Goal: Information Seeking & Learning: Compare options

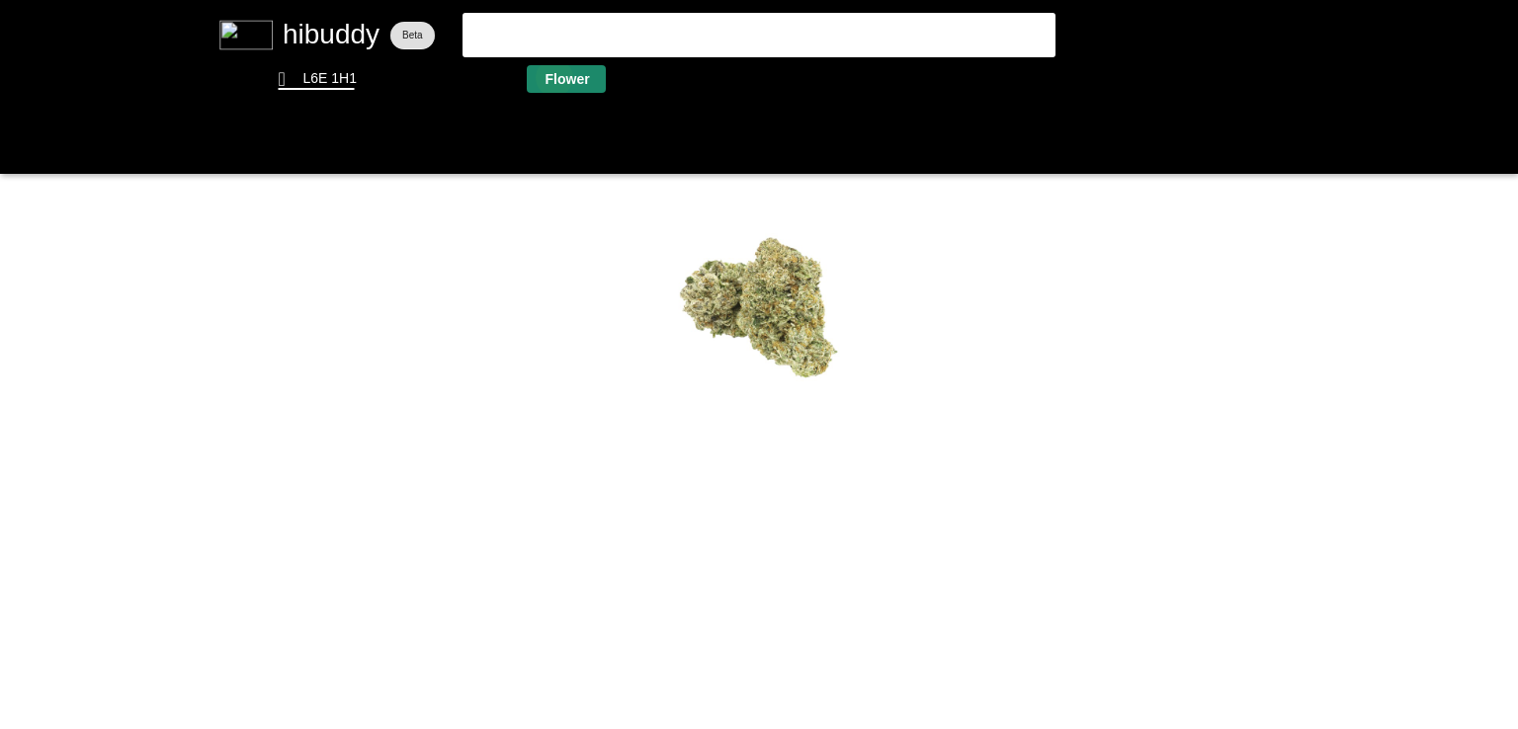
click at [551, 77] on flt-glass-pane at bounding box center [759, 364] width 1518 height 729
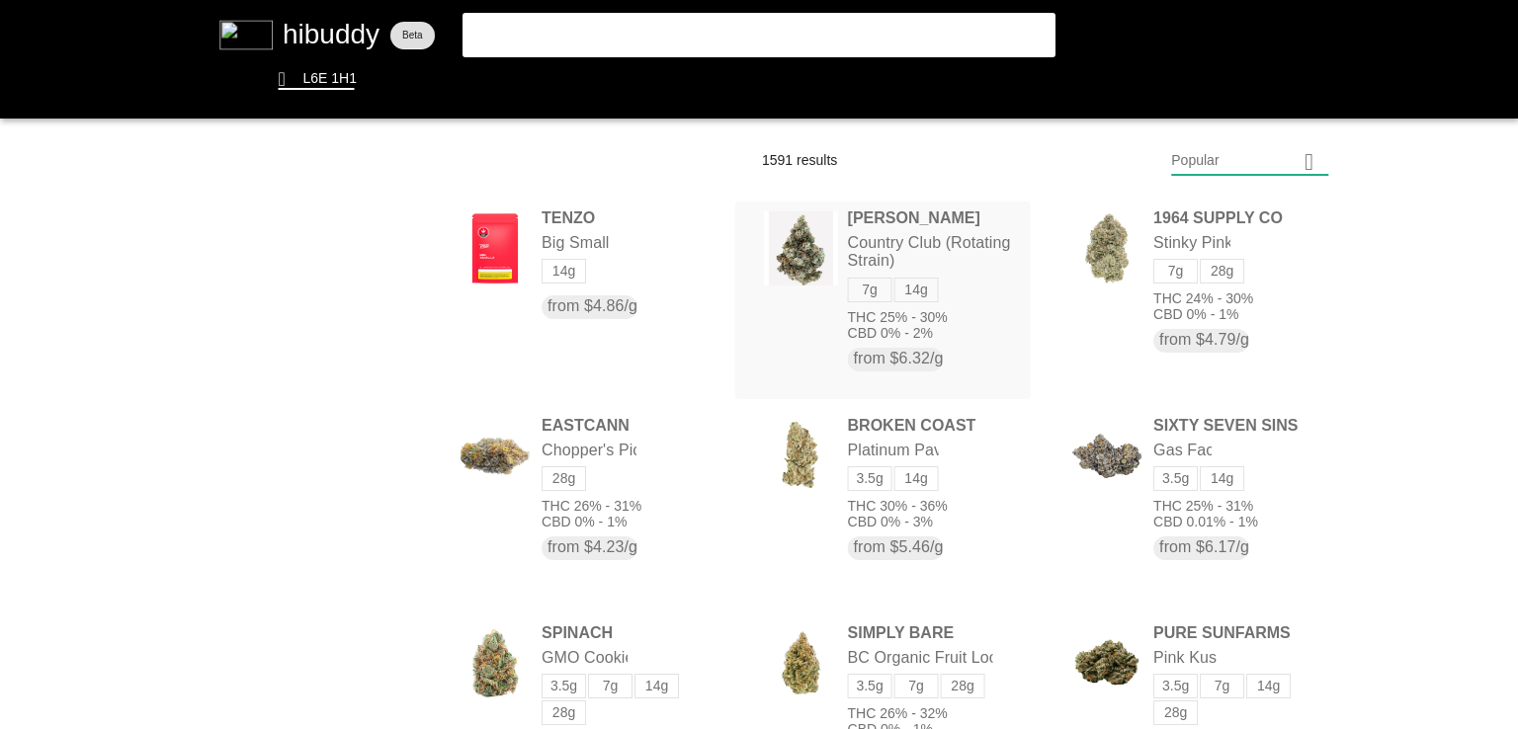
click at [894, 245] on flt-glass-pane at bounding box center [759, 364] width 1518 height 729
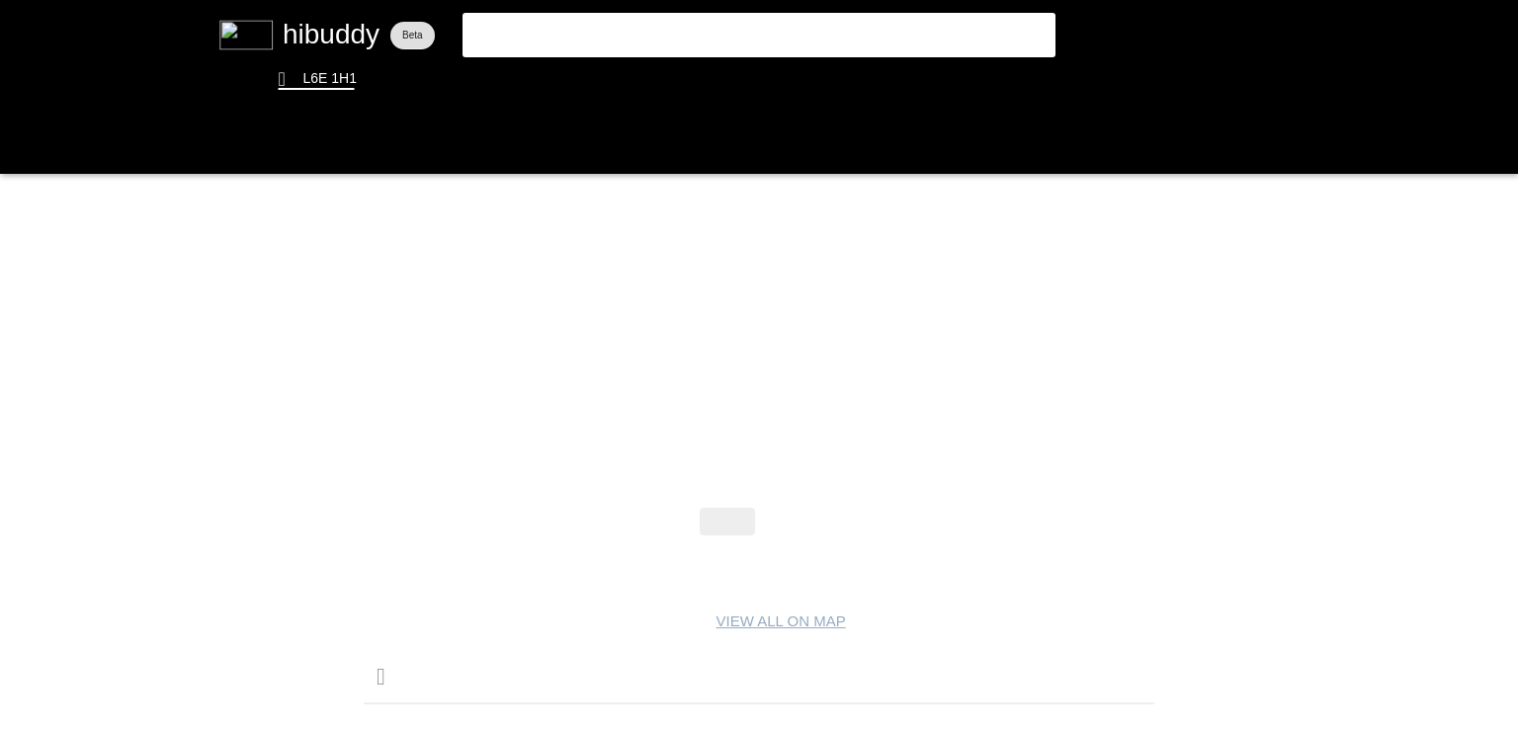
click at [783, 443] on flt-glass-pane at bounding box center [759, 364] width 1518 height 729
click at [787, 519] on flt-glass-pane at bounding box center [759, 364] width 1518 height 729
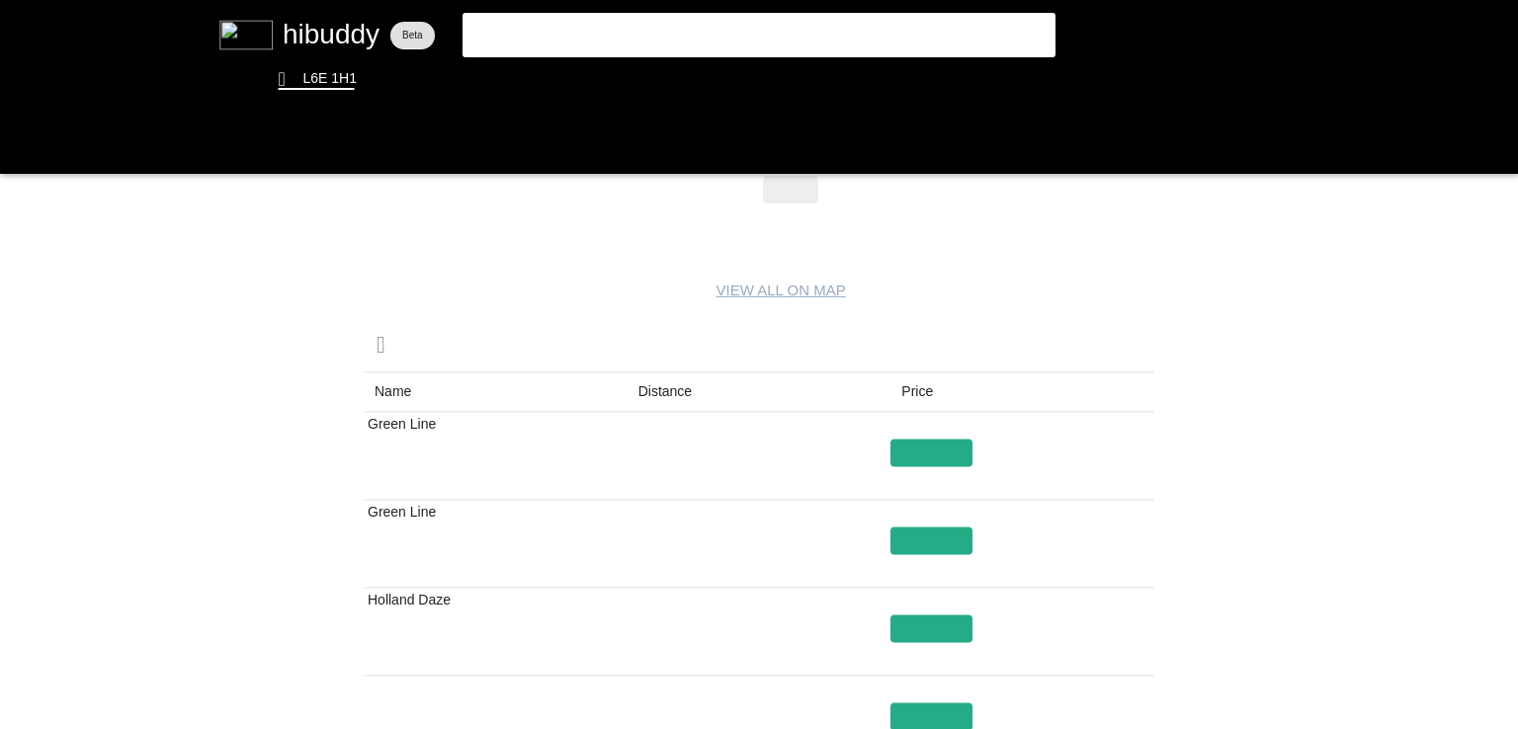
click at [651, 397] on flt-glass-pane at bounding box center [759, 364] width 1518 height 729
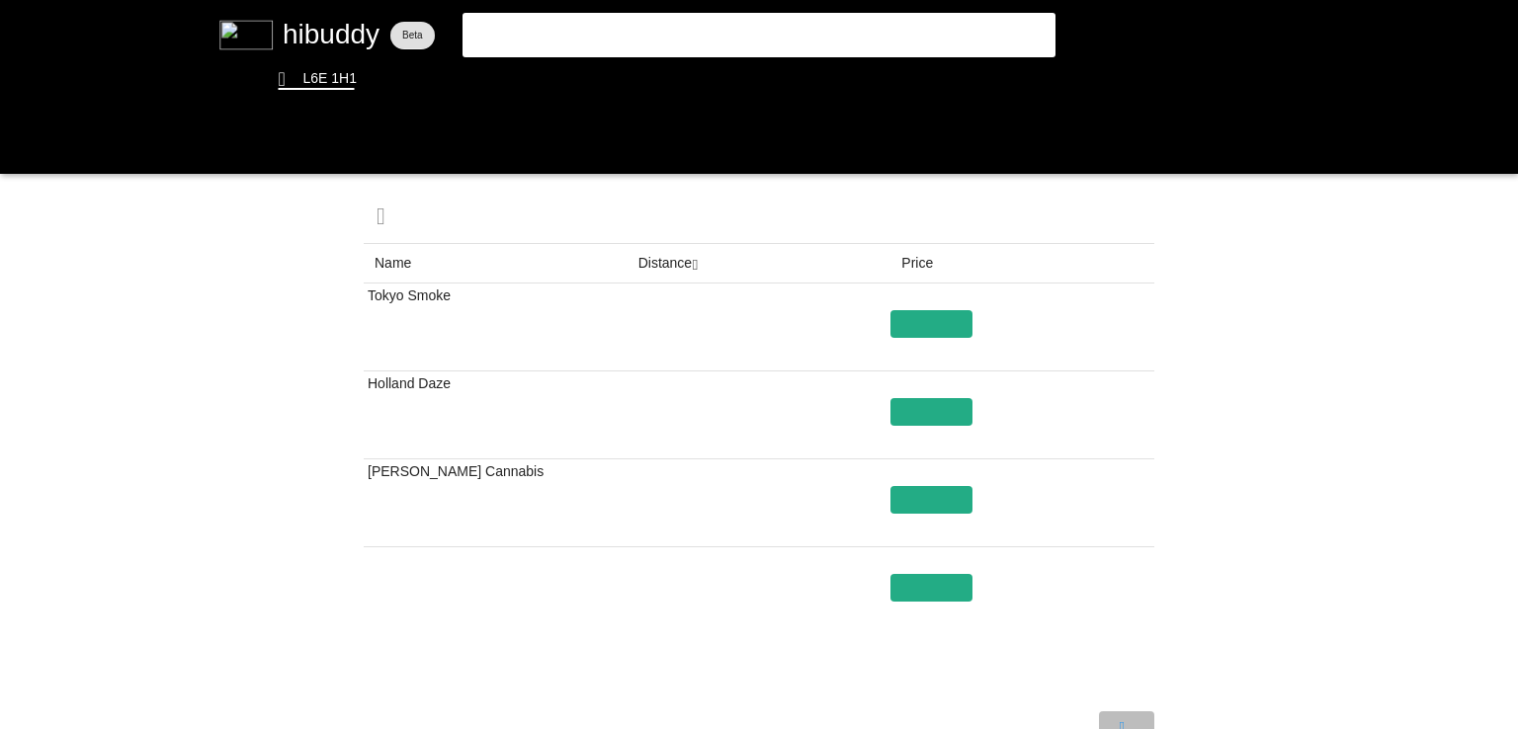
click at [1123, 716] on flt-glass-pane at bounding box center [759, 364] width 1518 height 729
click at [568, 71] on flt-glass-pane at bounding box center [759, 364] width 1518 height 729
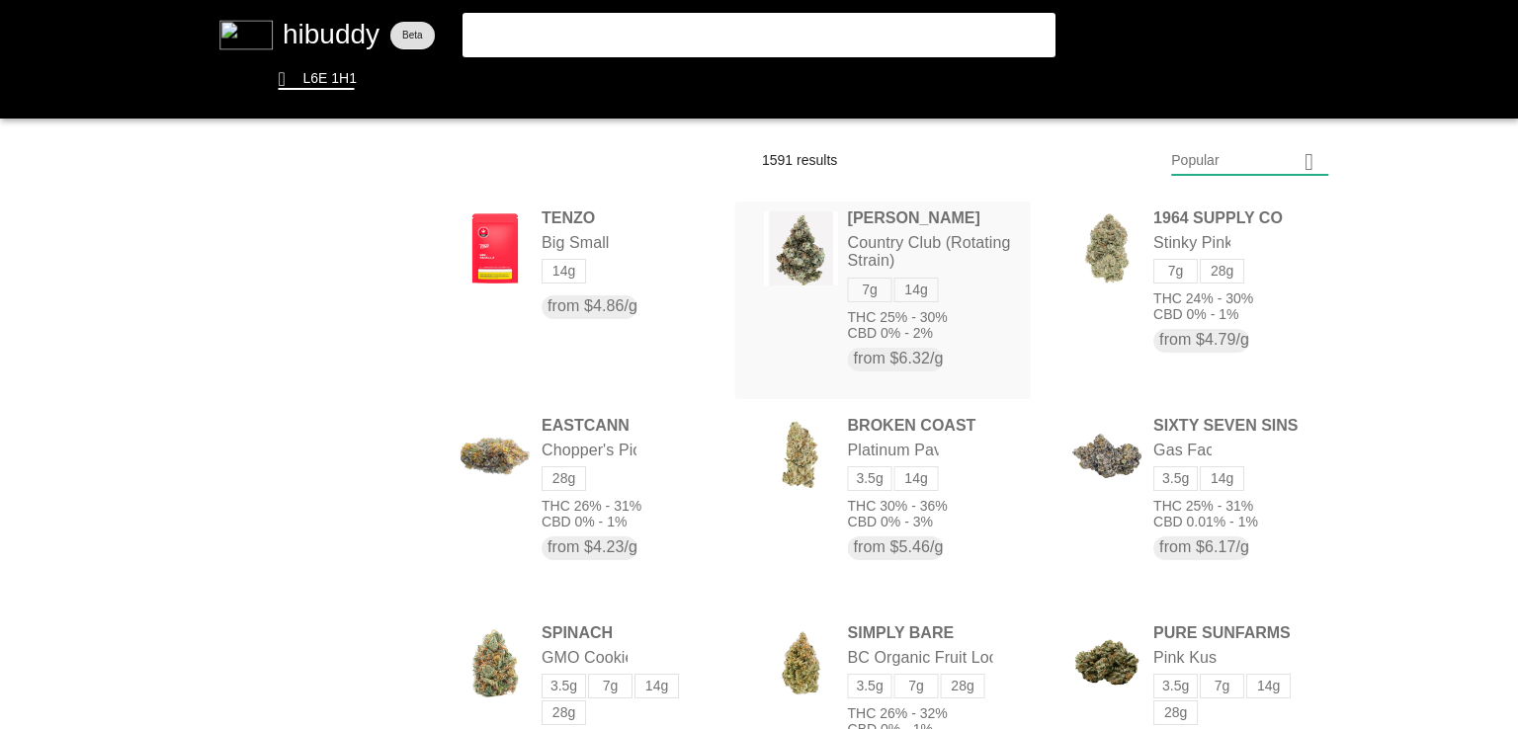
click at [802, 253] on flt-glass-pane at bounding box center [759, 364] width 1518 height 729
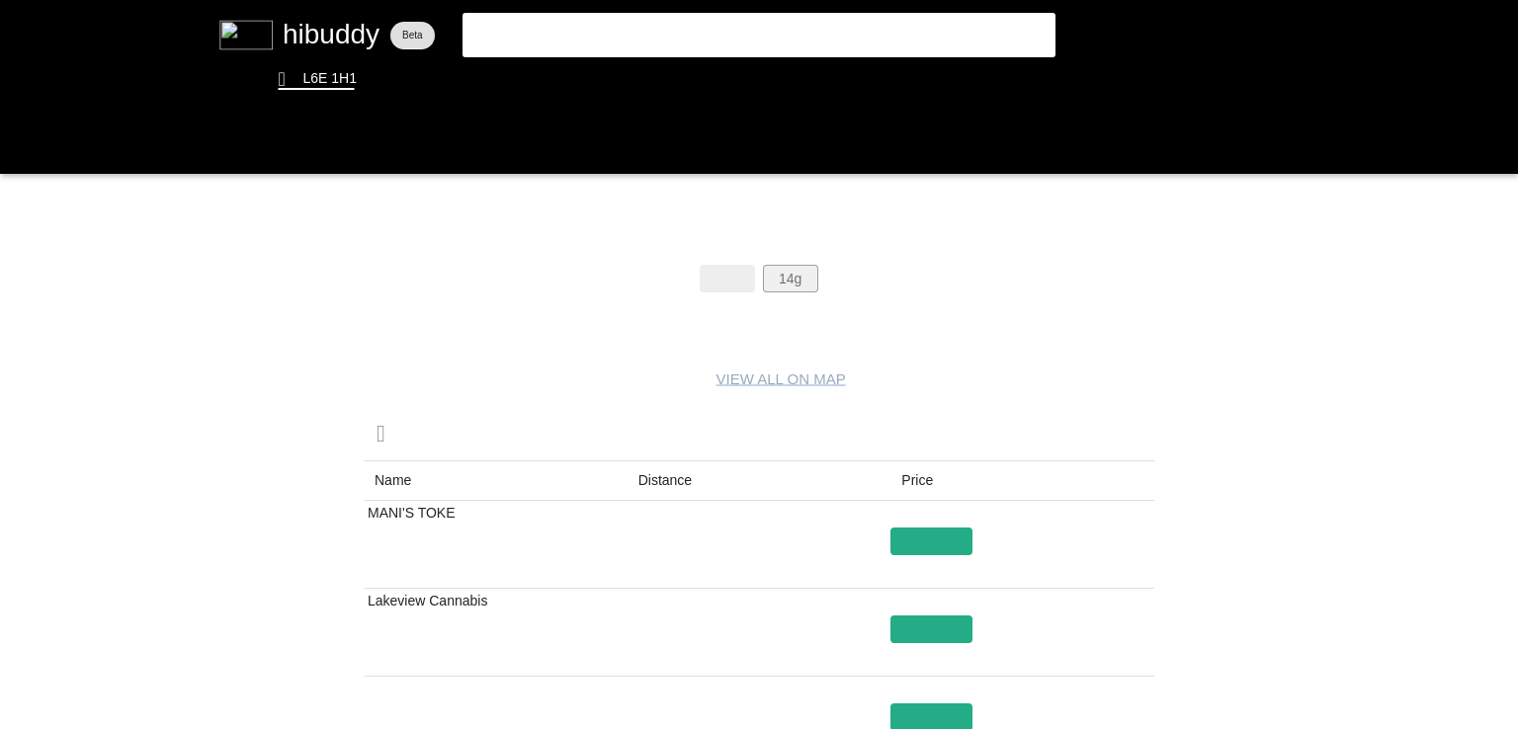
click at [794, 274] on flt-glass-pane at bounding box center [759, 364] width 1518 height 729
click at [581, 90] on flt-glass-pane at bounding box center [759, 364] width 1518 height 729
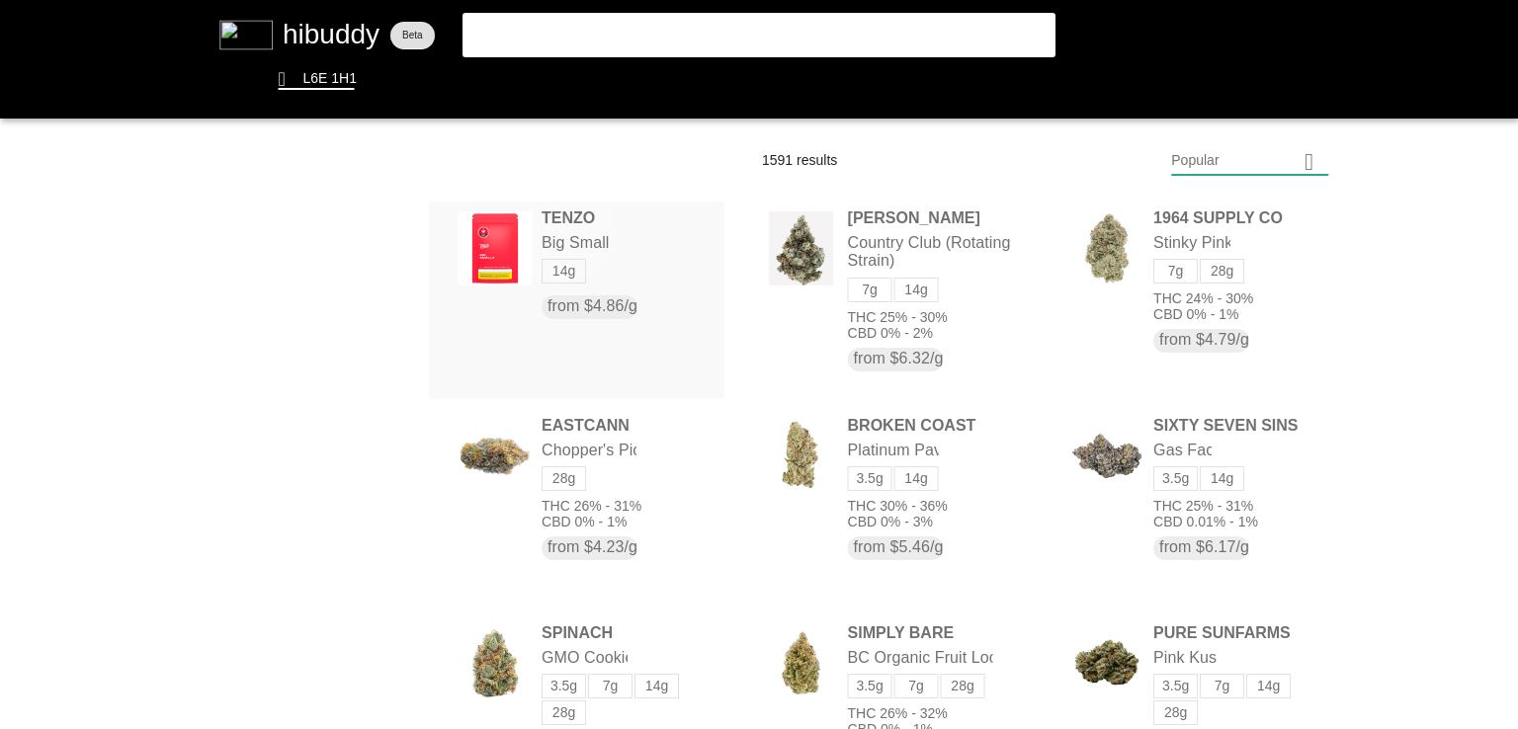
click at [561, 228] on flt-glass-pane at bounding box center [759, 364] width 1518 height 729
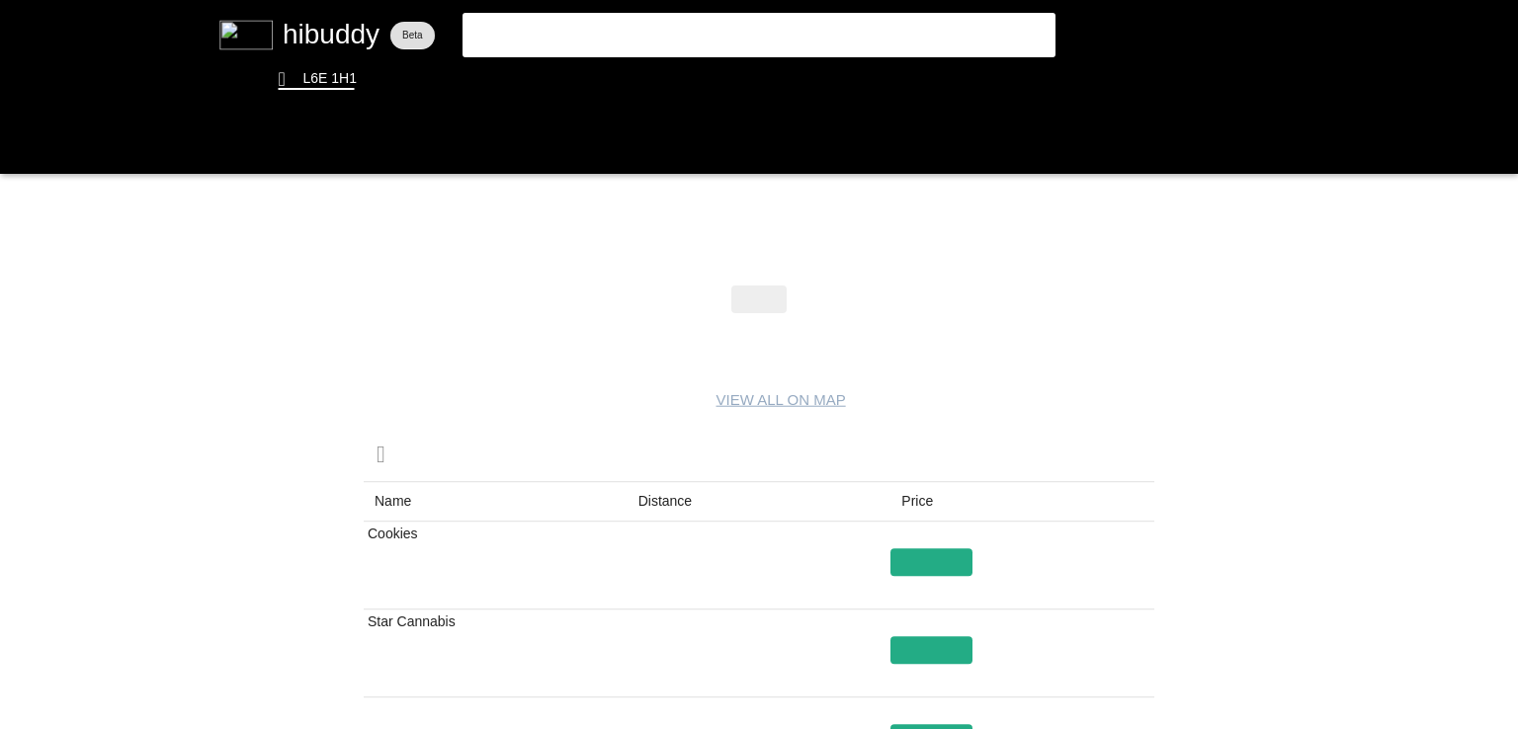
click at [667, 497] on flt-glass-pane at bounding box center [759, 364] width 1518 height 729
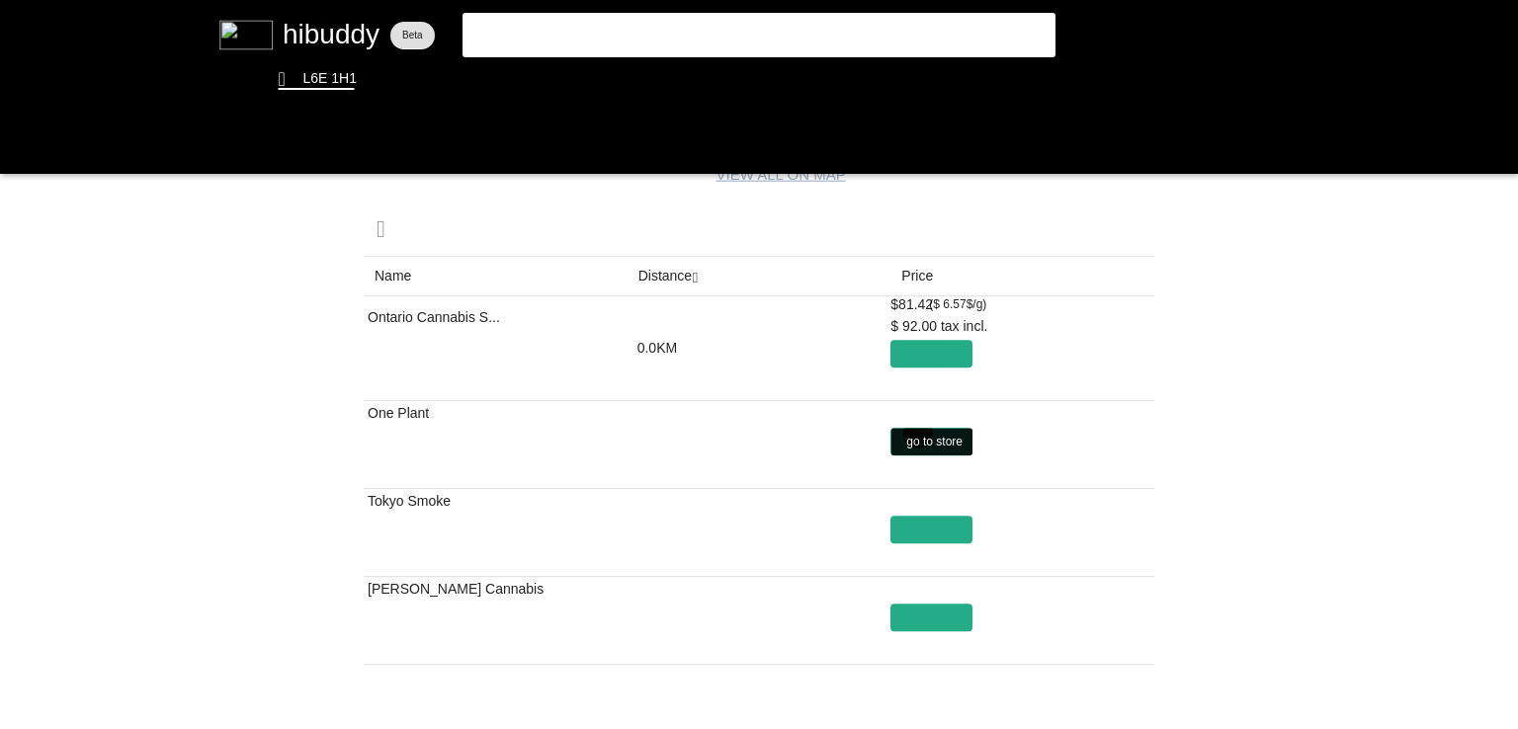
click at [917, 433] on flt-glass-pane at bounding box center [759, 364] width 1518 height 729
click at [560, 91] on flt-glass-pane at bounding box center [759, 364] width 1518 height 729
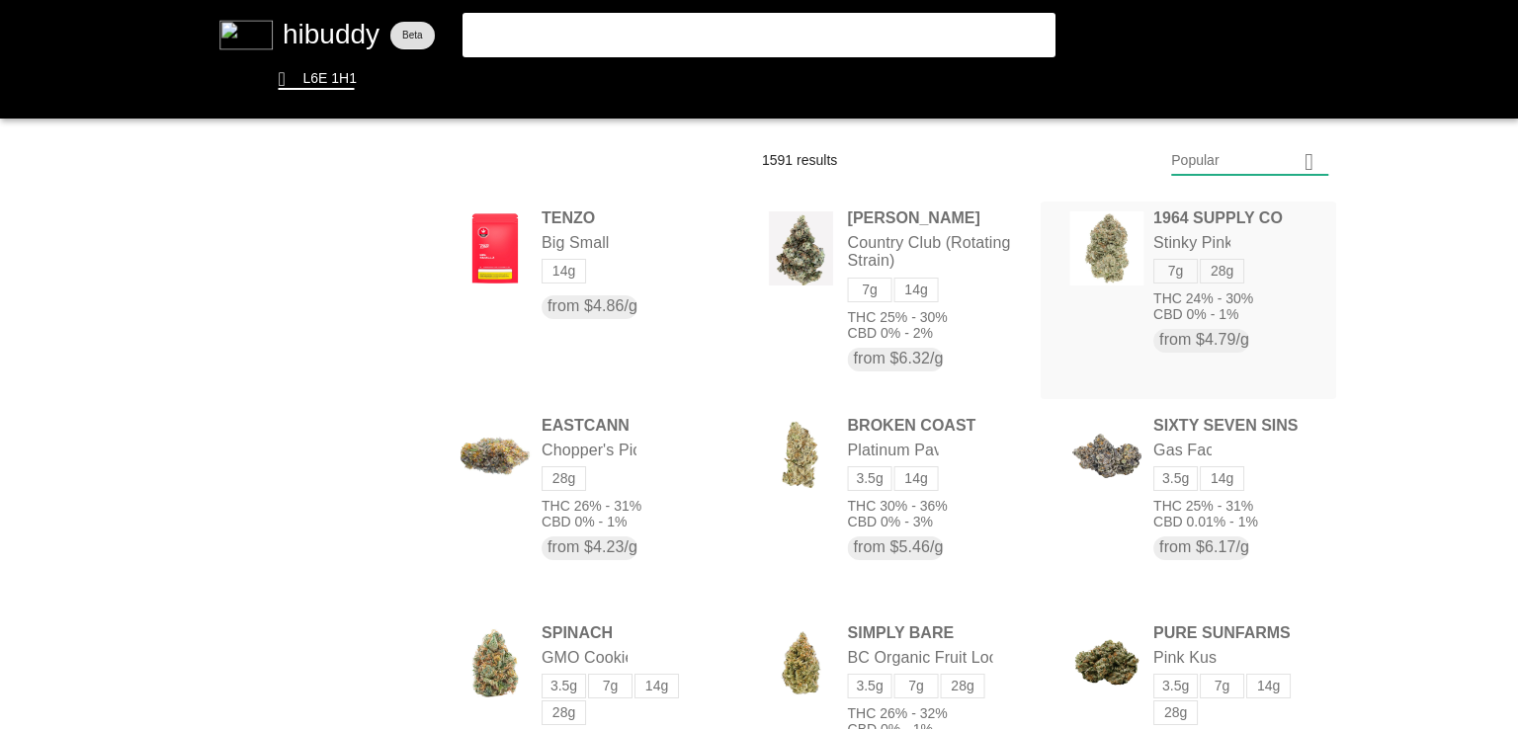
click at [1113, 226] on flt-glass-pane at bounding box center [759, 364] width 1518 height 729
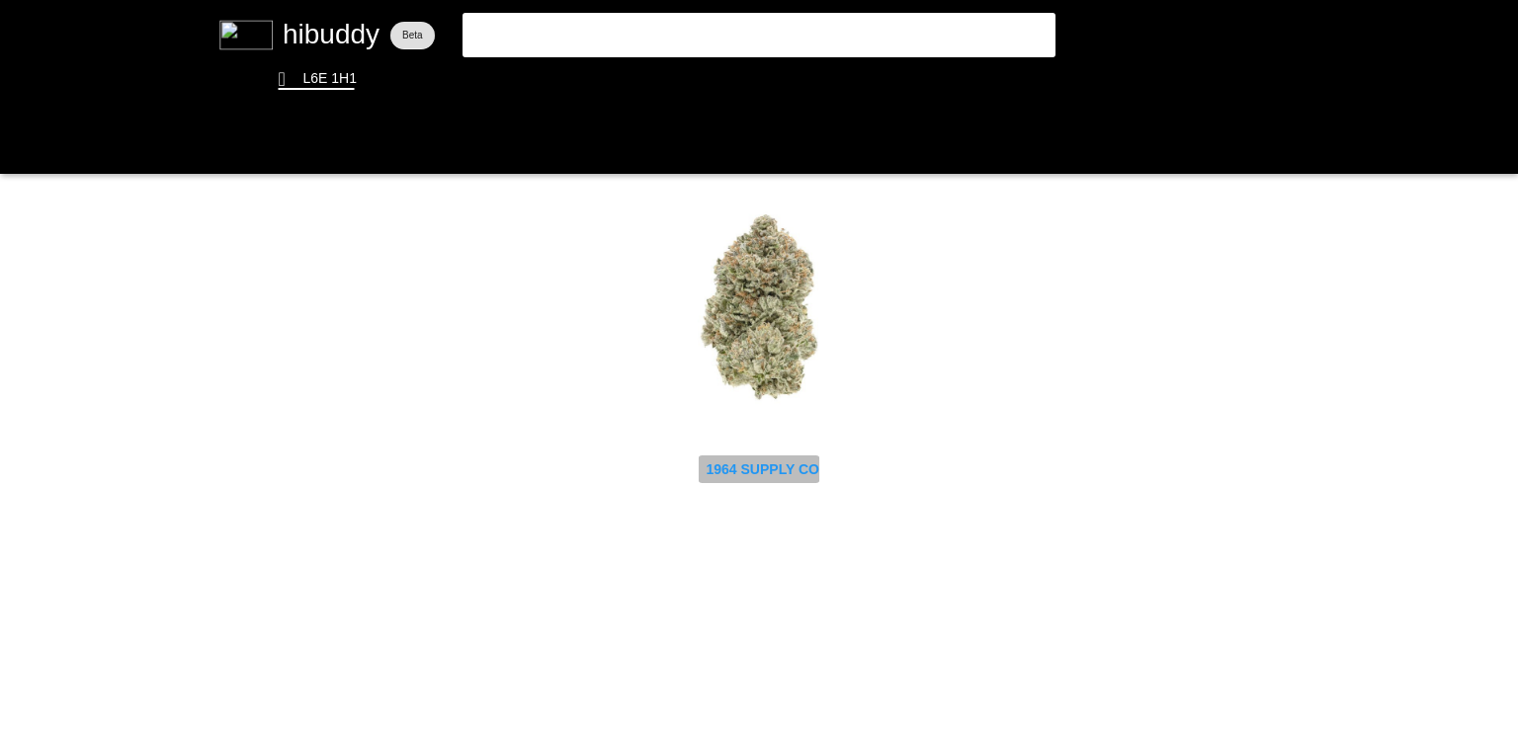
click at [801, 460] on flt-glass-pane at bounding box center [759, 364] width 1518 height 729
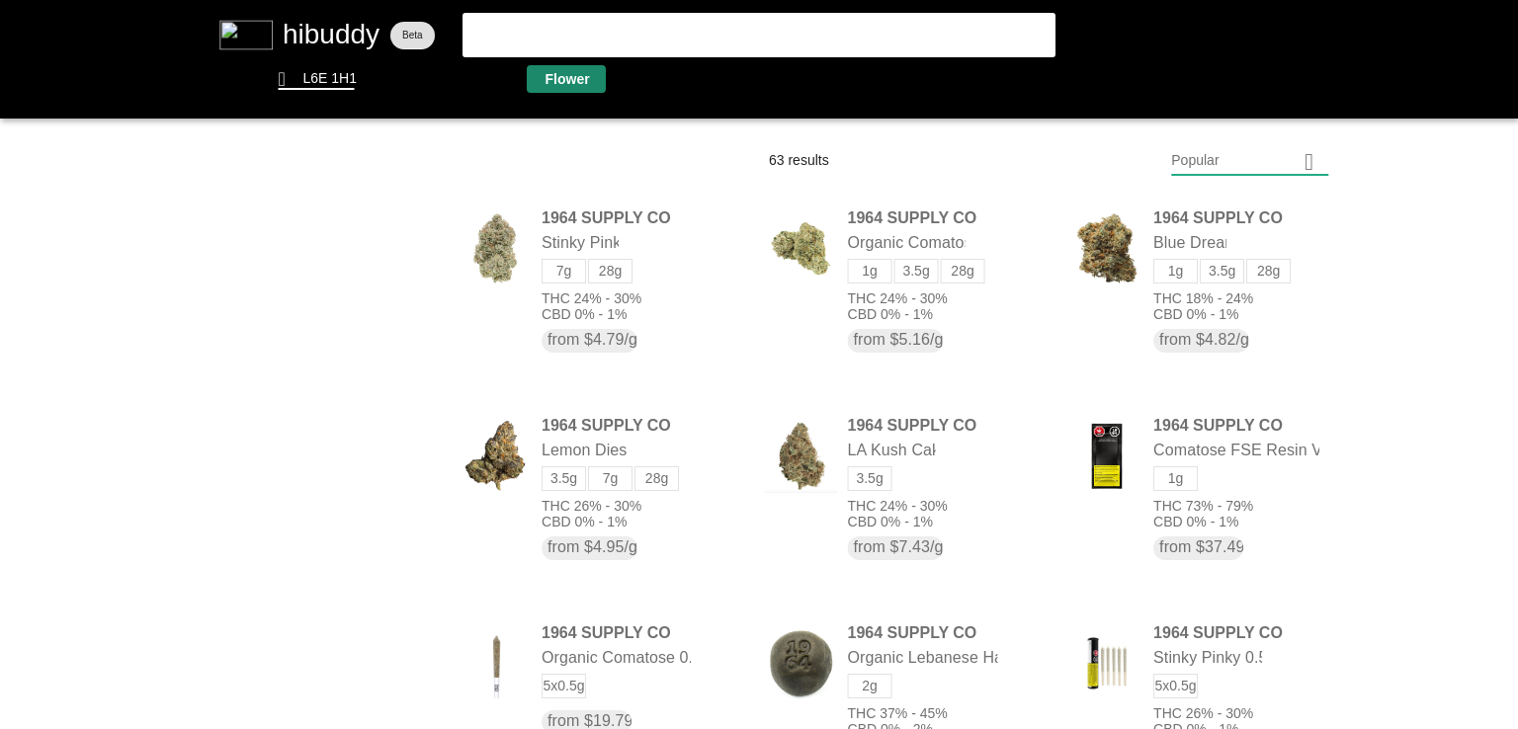
click at [564, 74] on flt-glass-pane at bounding box center [759, 364] width 1518 height 729
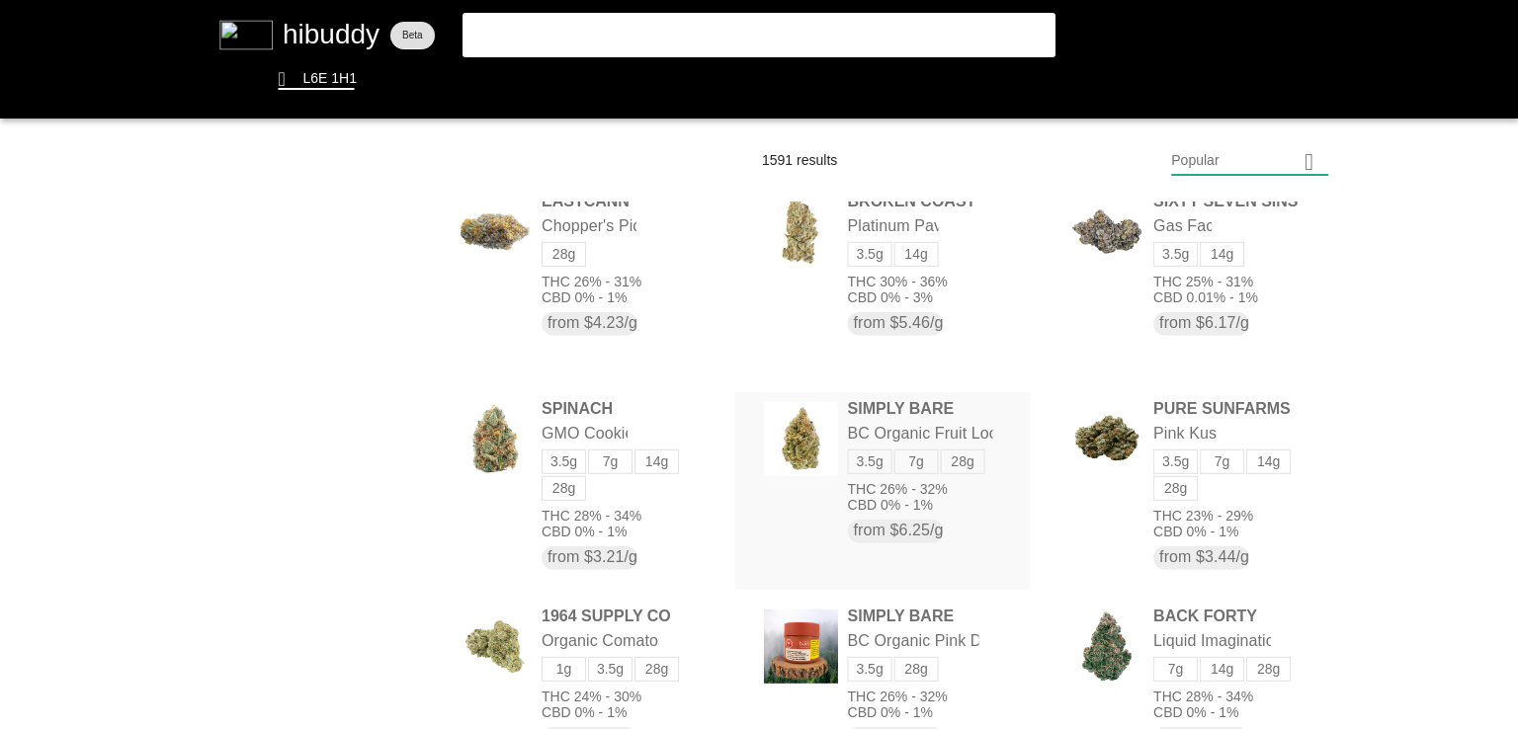
click at [883, 416] on flt-glass-pane at bounding box center [759, 364] width 1518 height 729
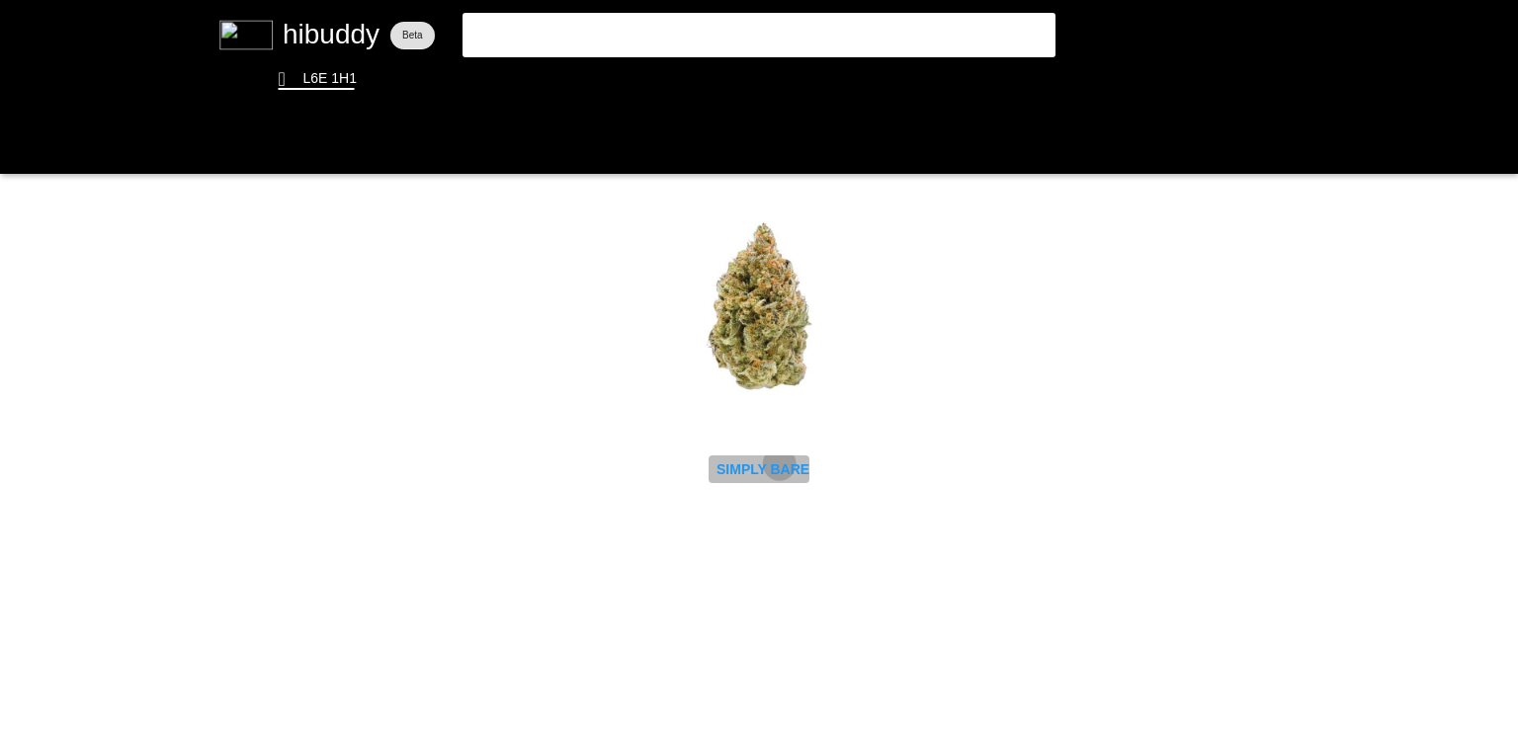
click at [780, 463] on flt-glass-pane at bounding box center [759, 364] width 1518 height 729
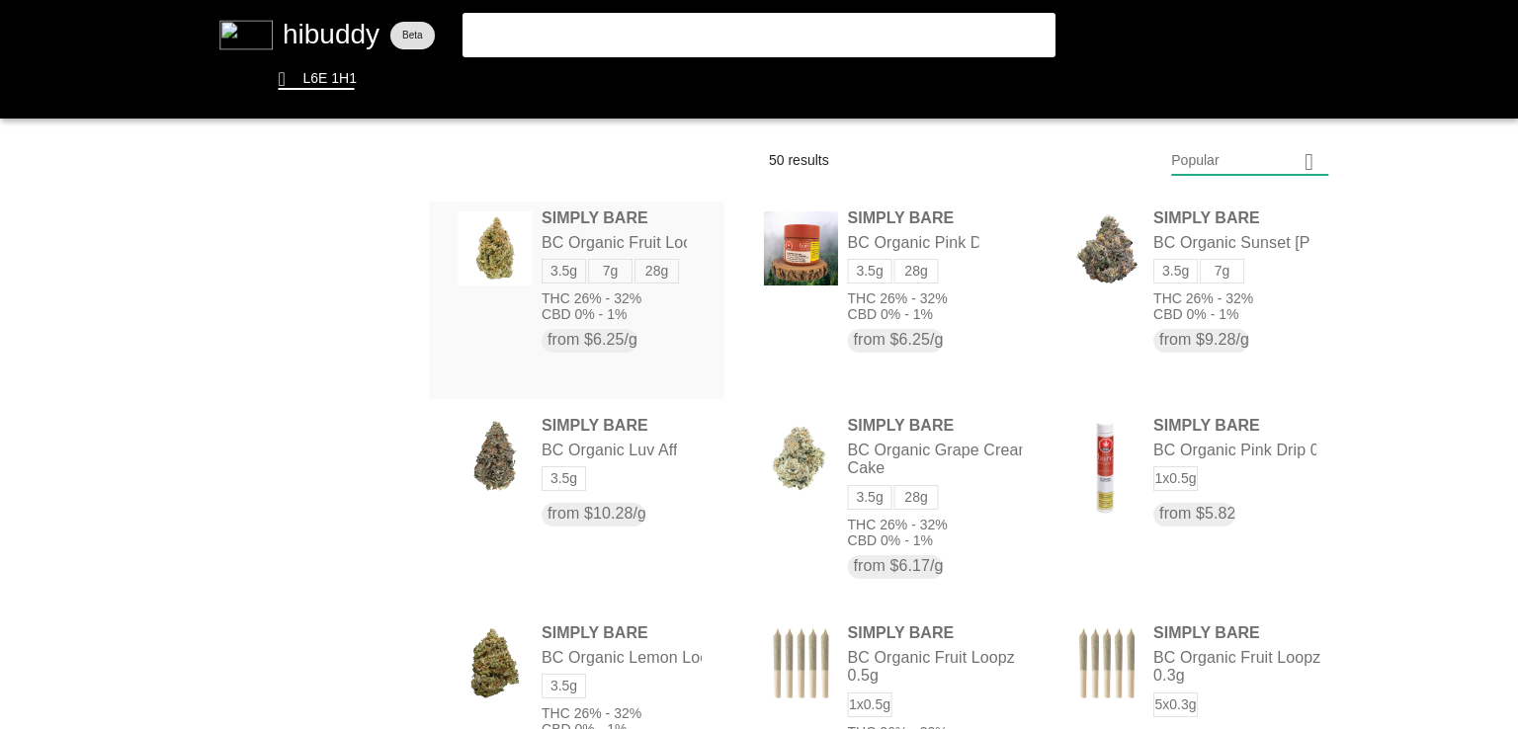
click at [652, 236] on flt-glass-pane at bounding box center [759, 364] width 1518 height 729
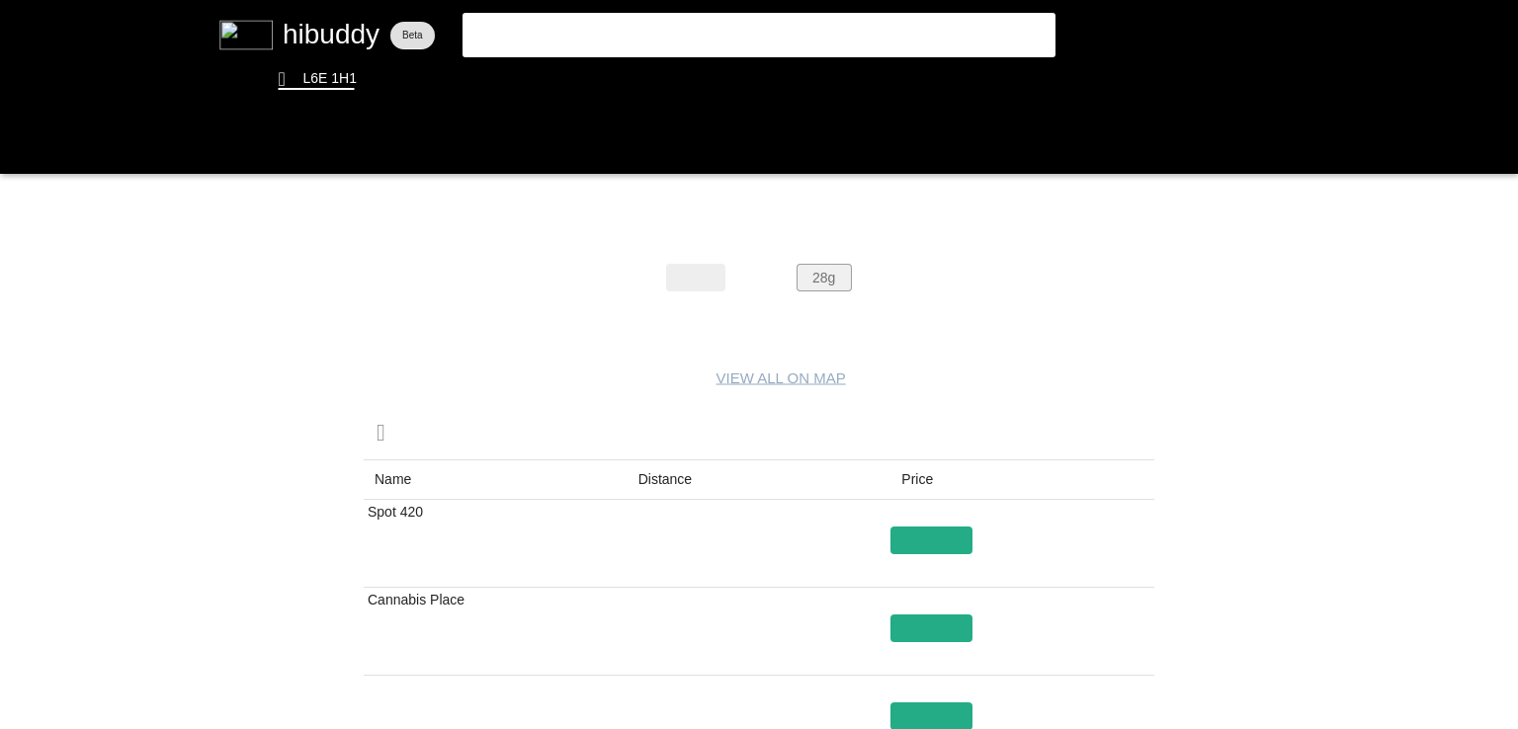
click at [838, 288] on flt-glass-pane at bounding box center [759, 364] width 1518 height 729
click at [672, 497] on flt-glass-pane at bounding box center [759, 364] width 1518 height 729
click at [823, 287] on flt-glass-pane at bounding box center [759, 364] width 1518 height 729
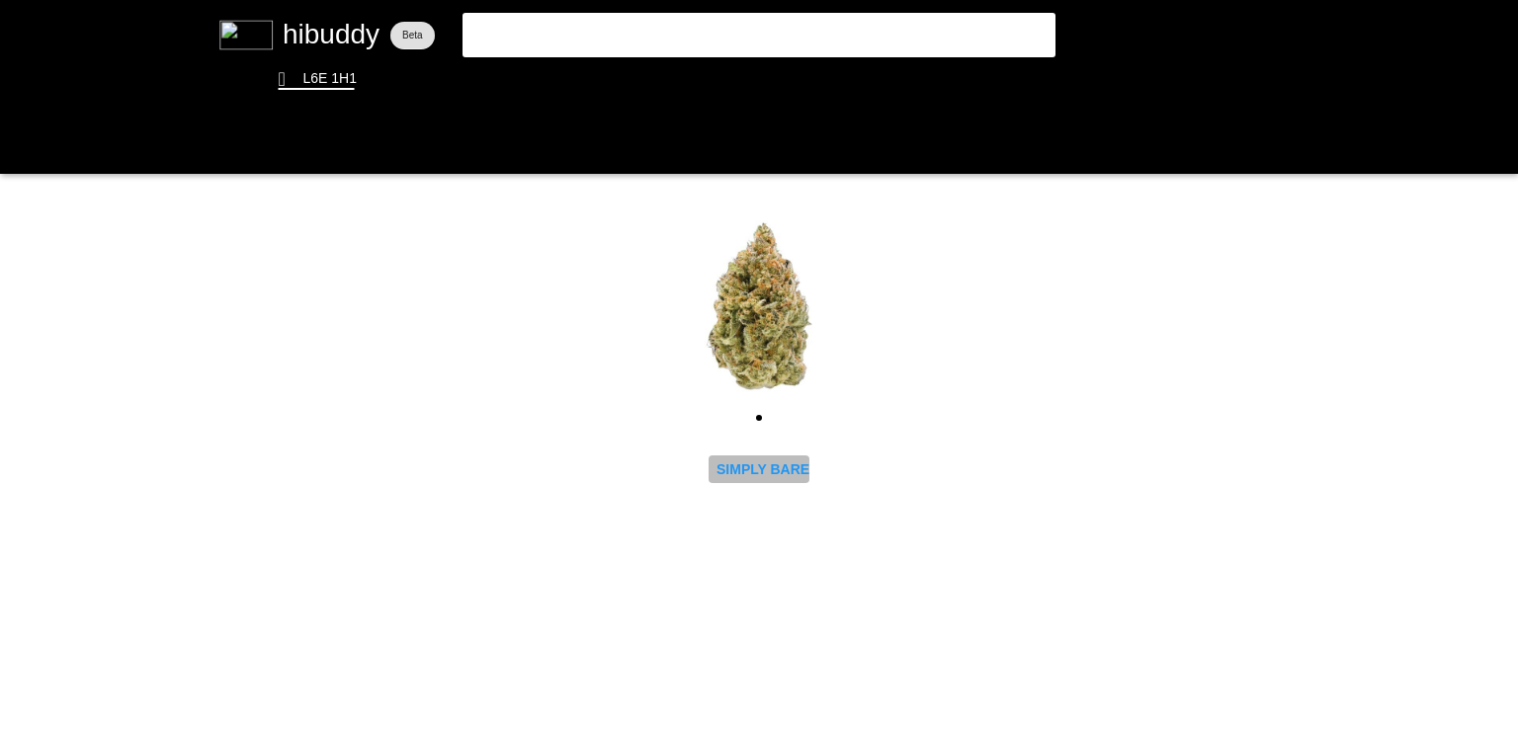
click at [747, 472] on flt-glass-pane at bounding box center [759, 364] width 1518 height 729
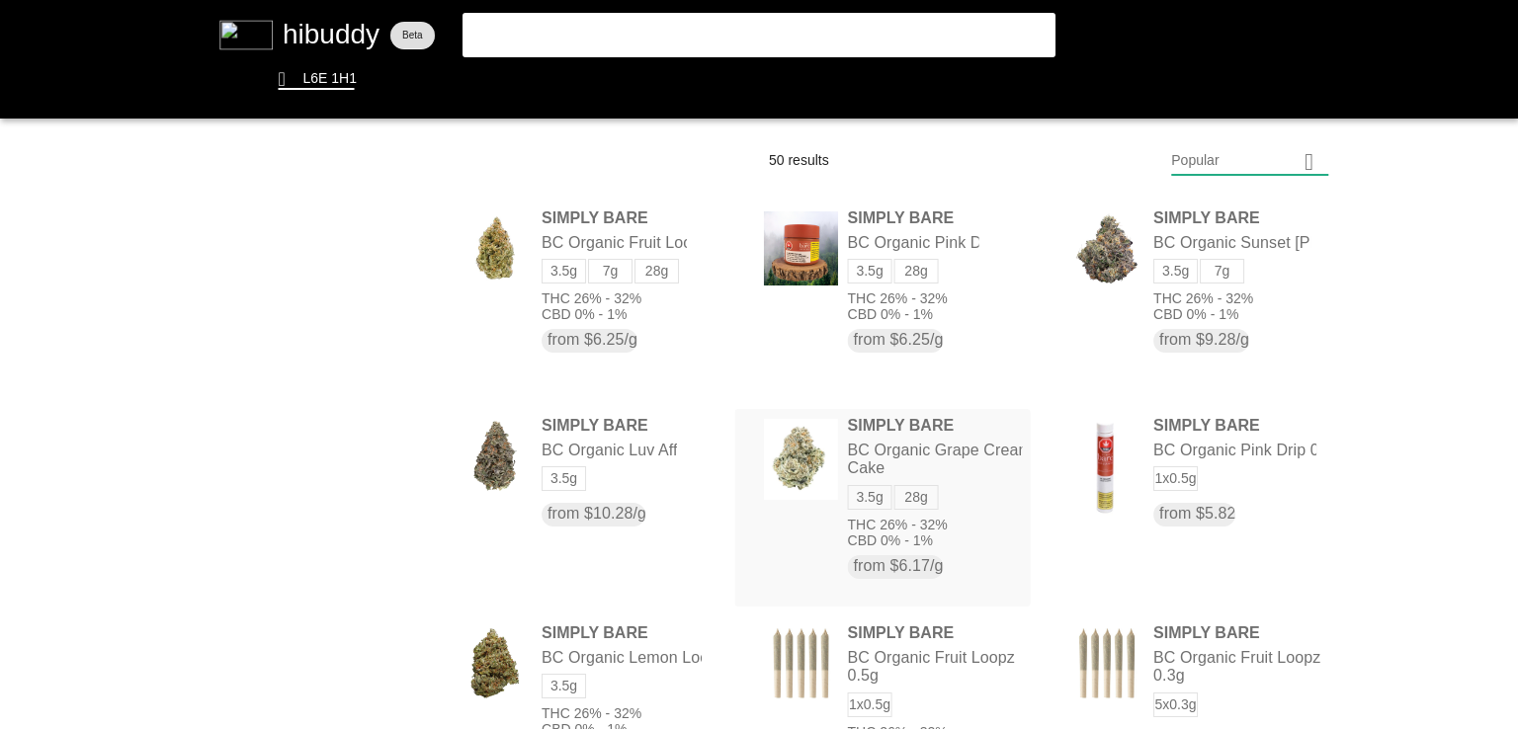
click at [747, 472] on flt-glass-pane at bounding box center [759, 364] width 1518 height 729
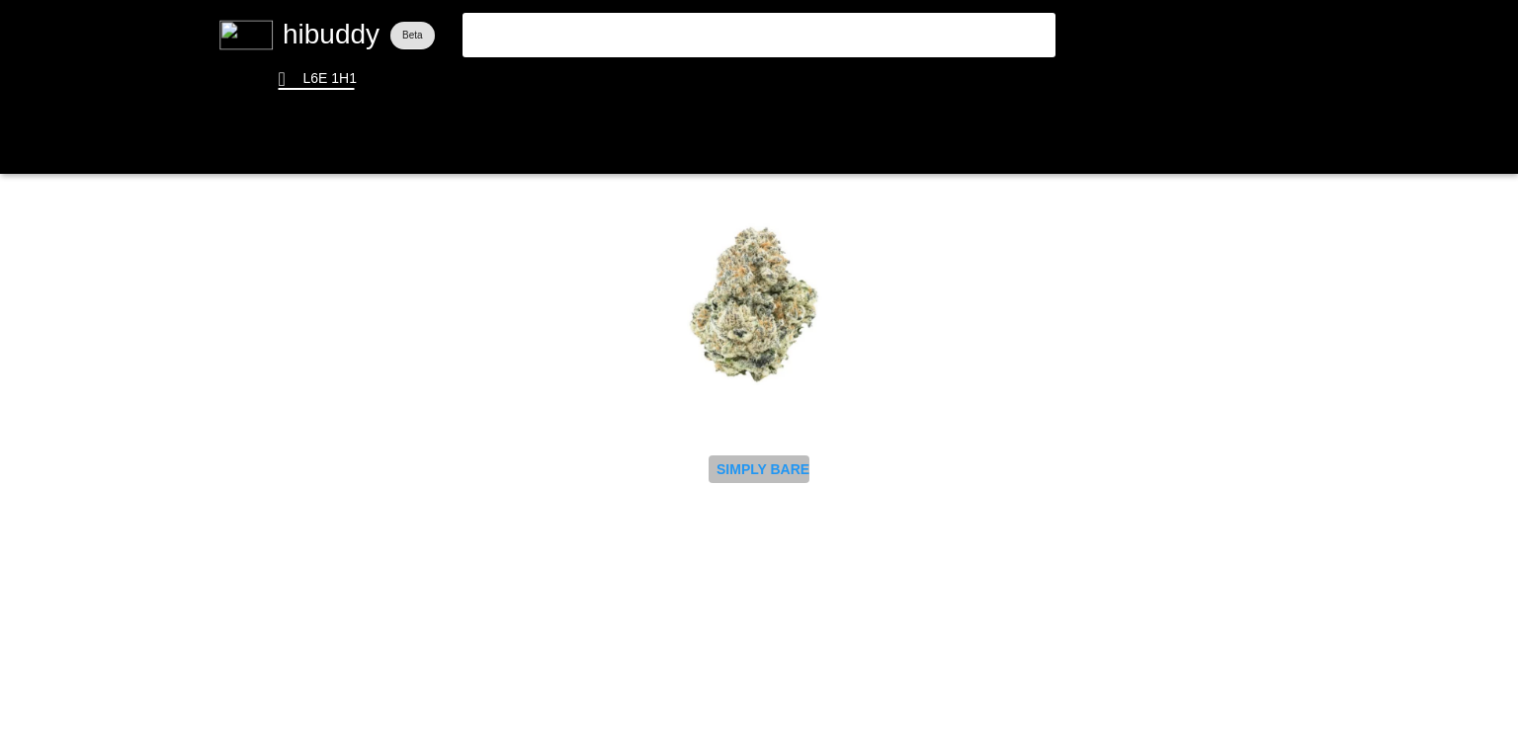
click at [747, 472] on flt-glass-pane at bounding box center [759, 364] width 1518 height 729
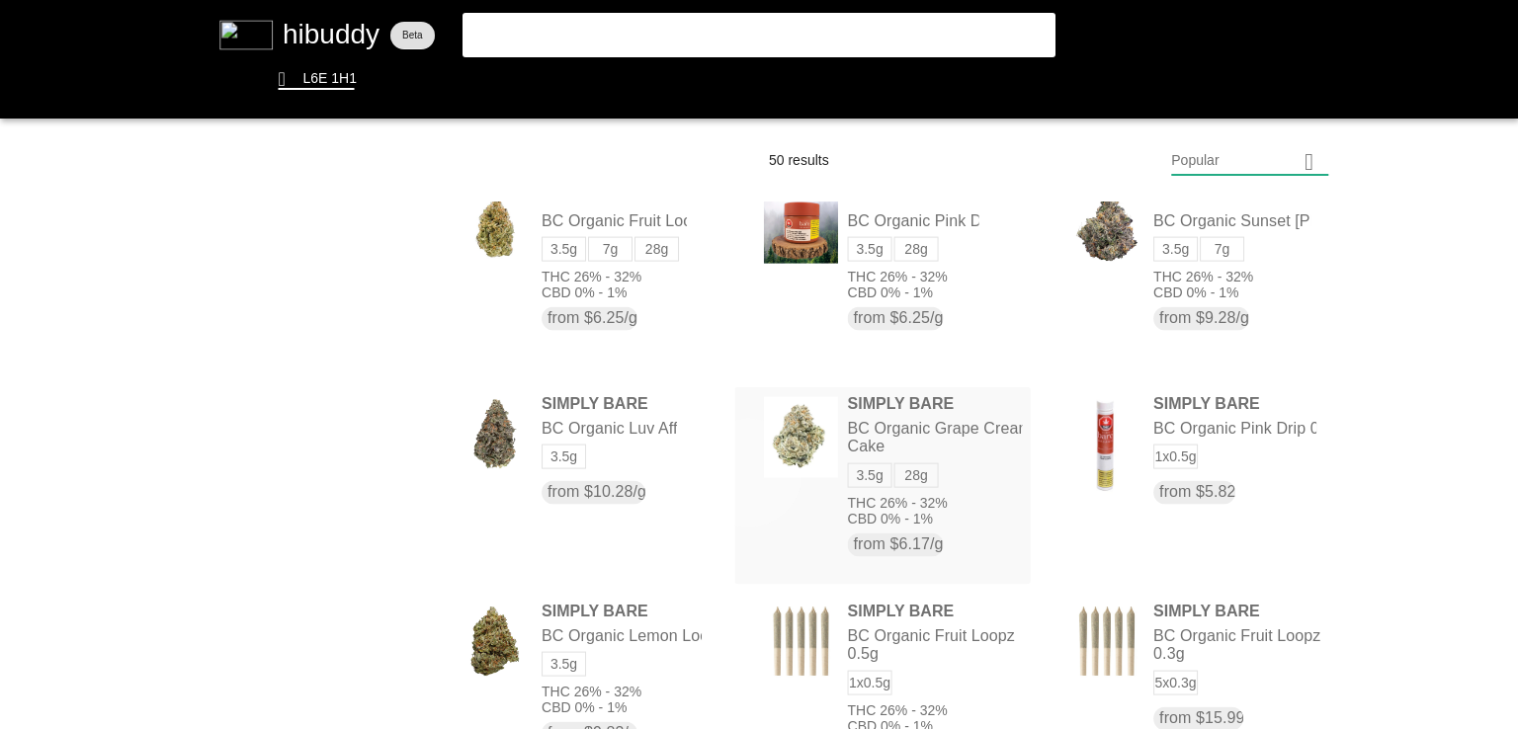
click at [747, 472] on flt-glass-pane at bounding box center [759, 364] width 1518 height 729
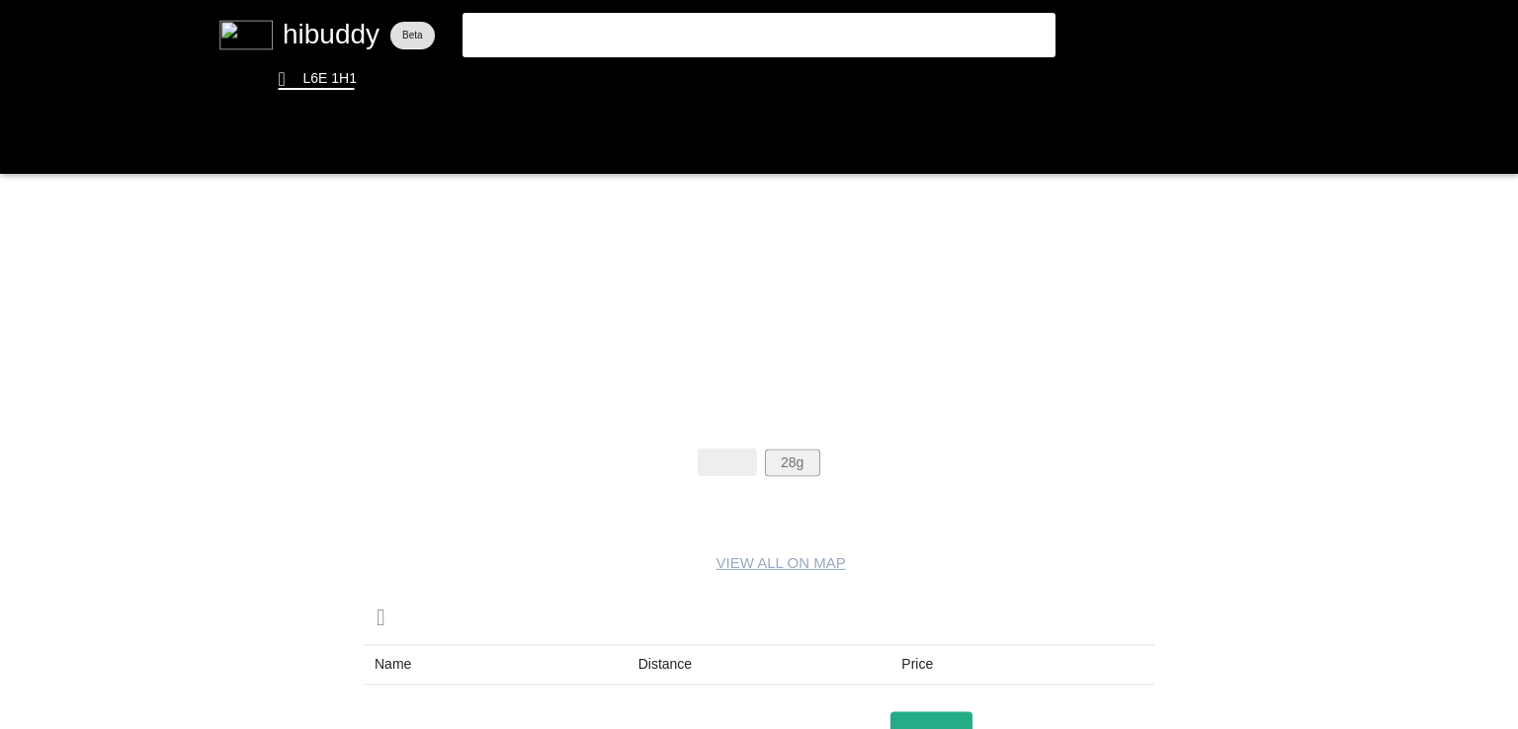
click at [794, 464] on flt-glass-pane at bounding box center [759, 364] width 1518 height 729
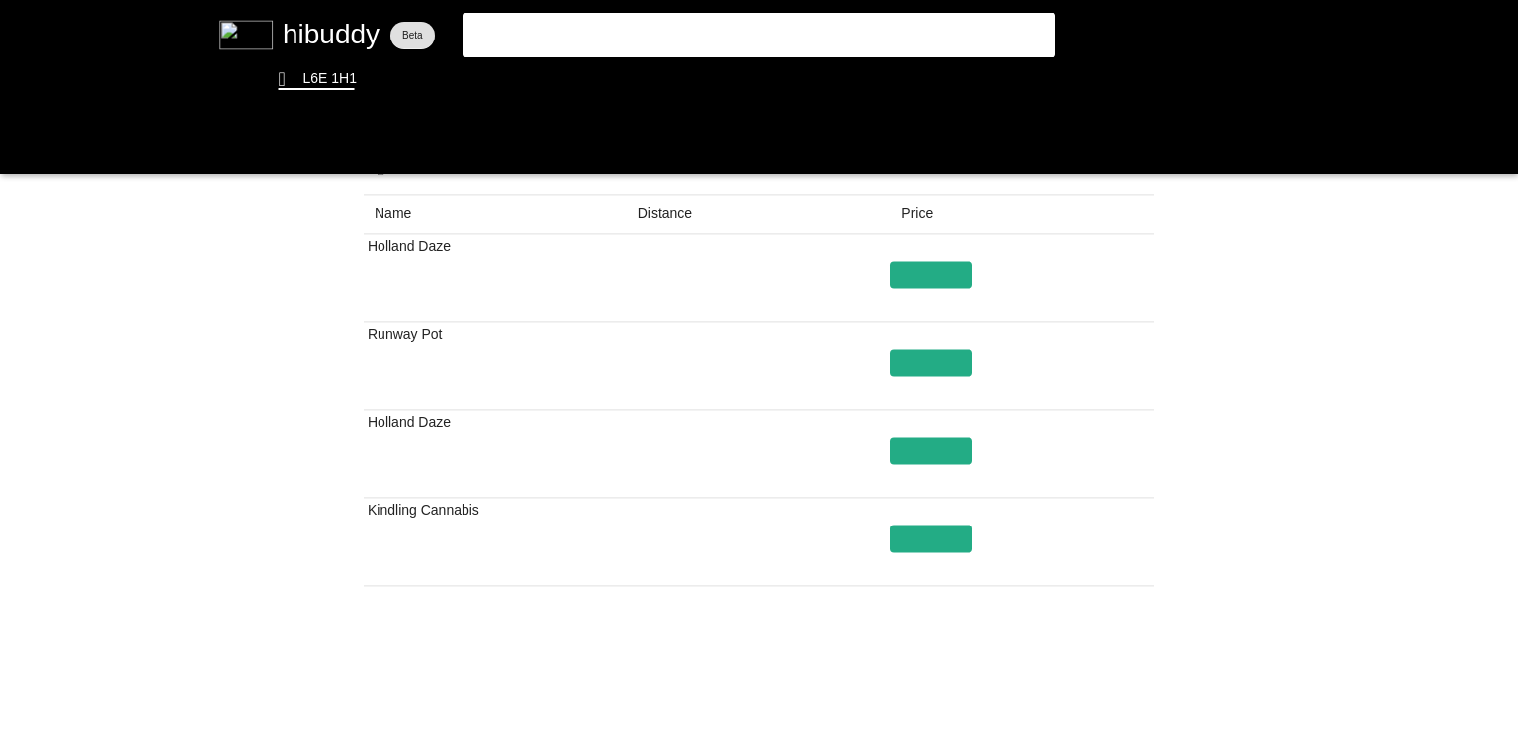
click at [656, 206] on flt-glass-pane at bounding box center [759, 364] width 1518 height 729
click at [945, 360] on flt-glass-pane at bounding box center [759, 364] width 1518 height 729
click at [727, 83] on flt-glass-pane at bounding box center [759, 364] width 1518 height 729
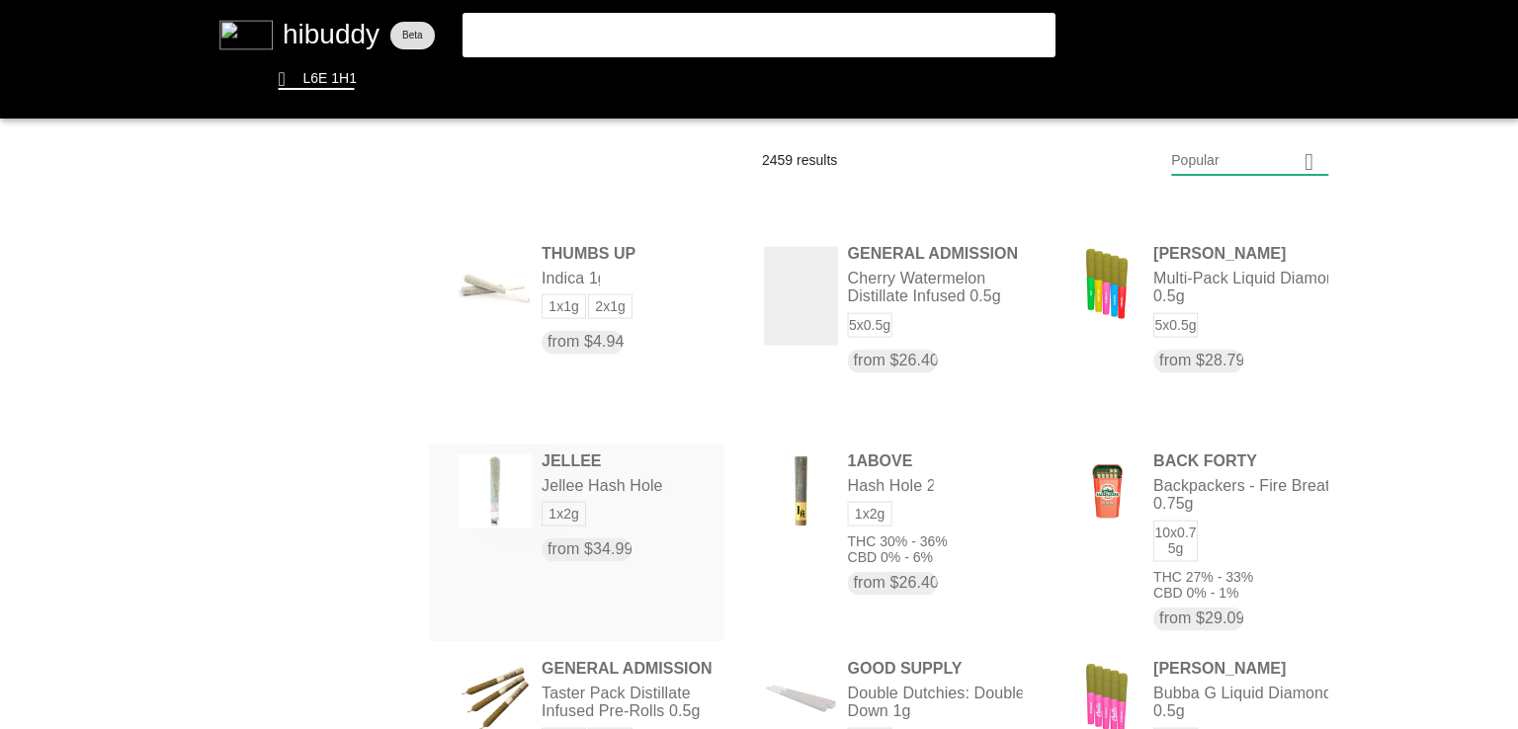
click at [517, 488] on flt-glass-pane at bounding box center [759, 364] width 1518 height 729
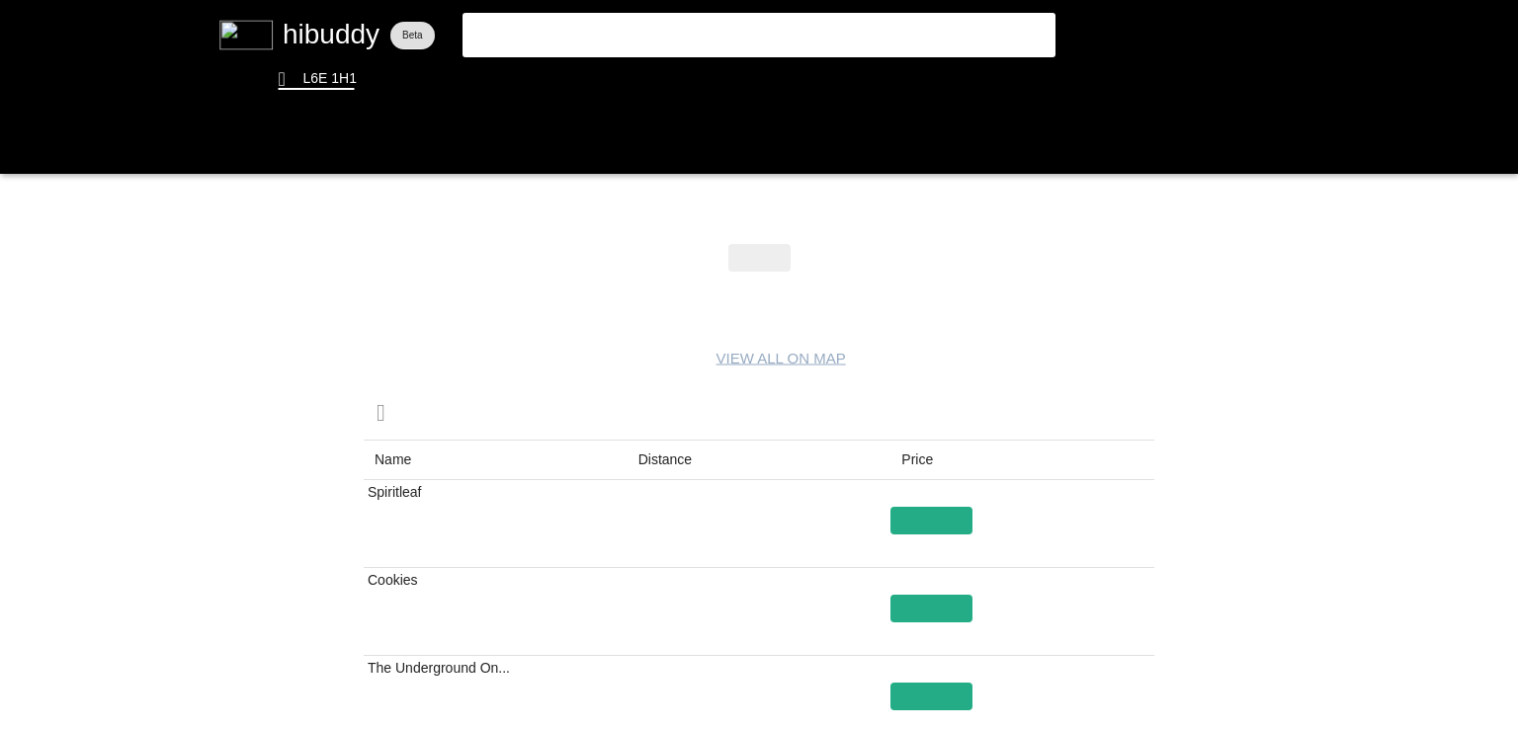
click at [672, 467] on flt-glass-pane at bounding box center [759, 364] width 1518 height 729
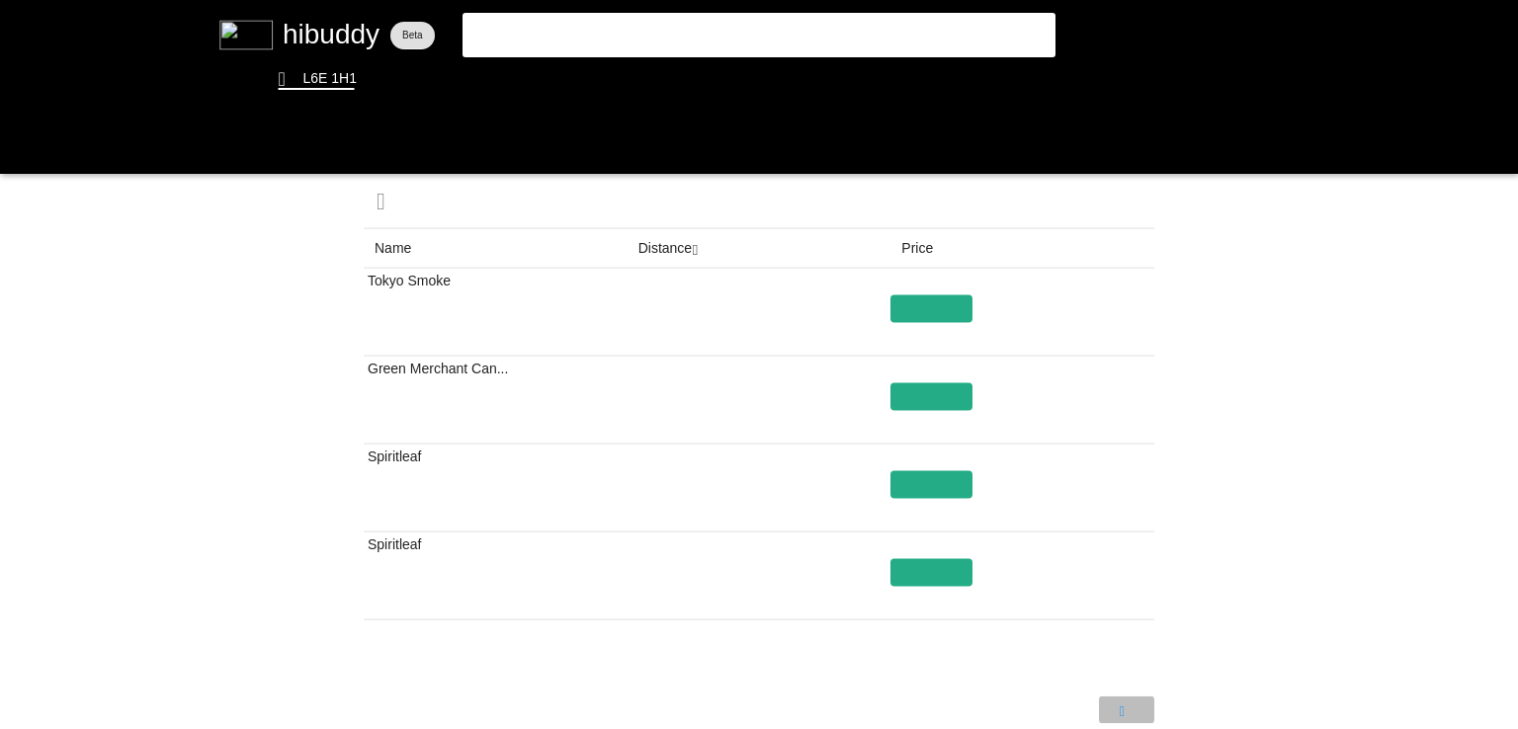
click at [1118, 710] on flt-glass-pane at bounding box center [759, 364] width 1518 height 729
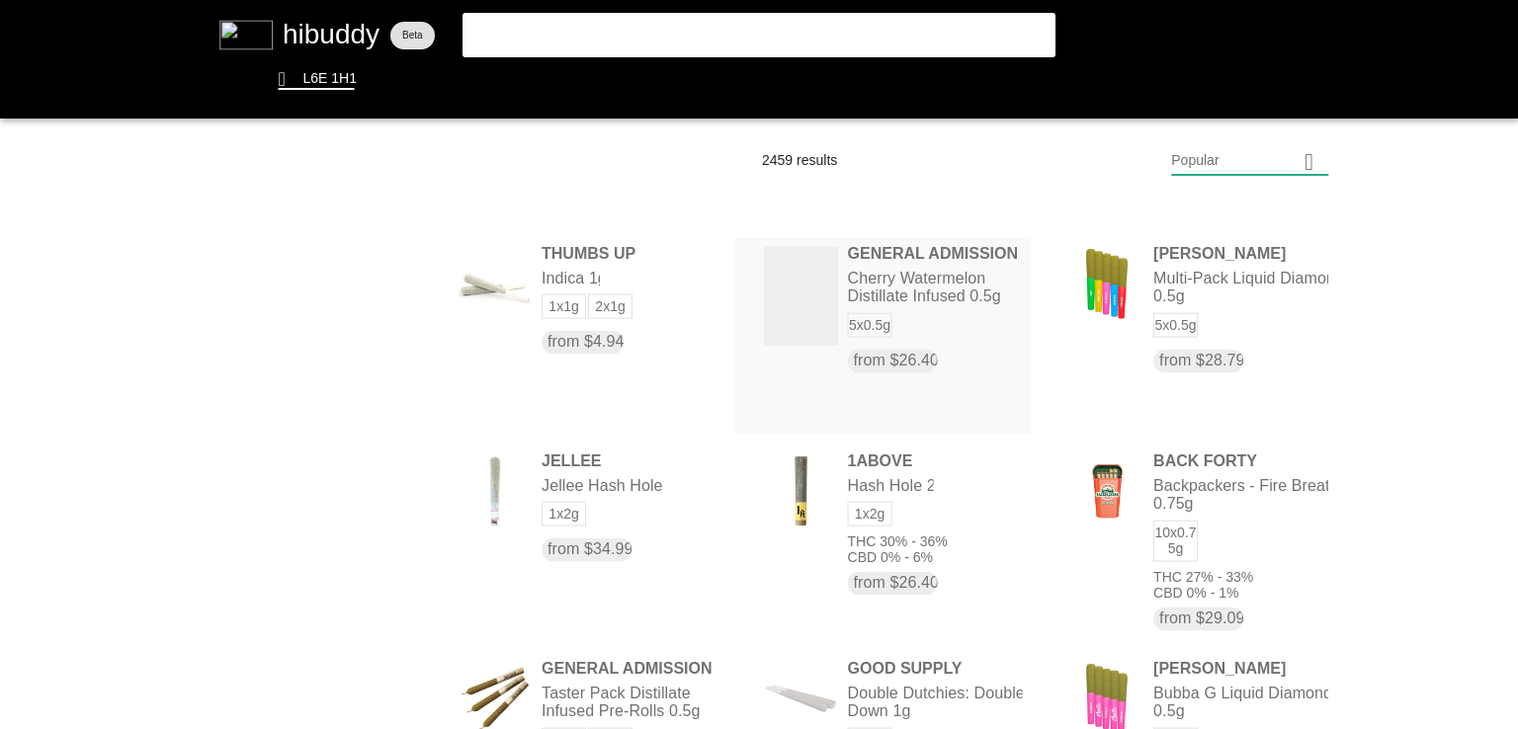
click at [735, 242] on flt-glass-pane at bounding box center [759, 364] width 1518 height 729
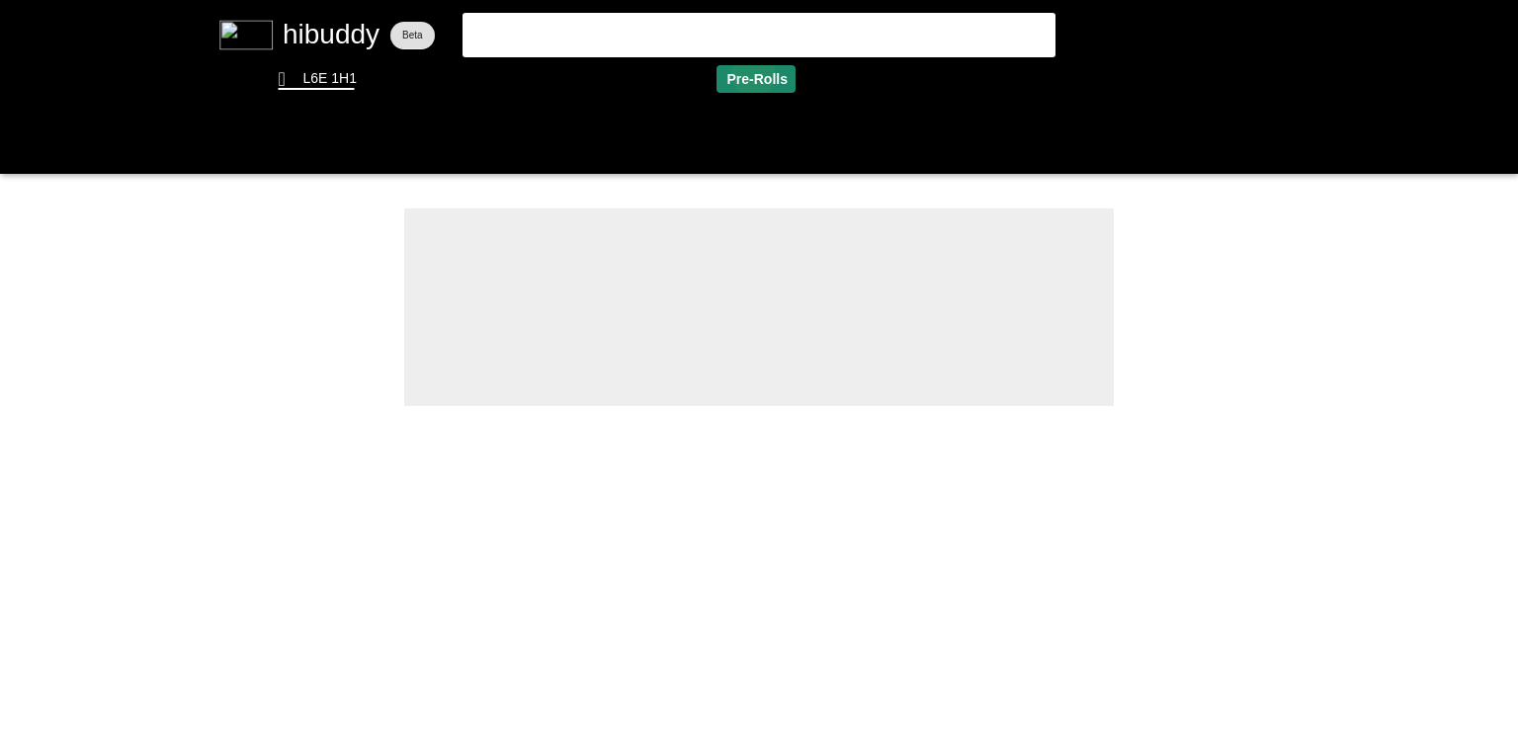
click at [752, 72] on flt-glass-pane at bounding box center [759, 364] width 1518 height 729
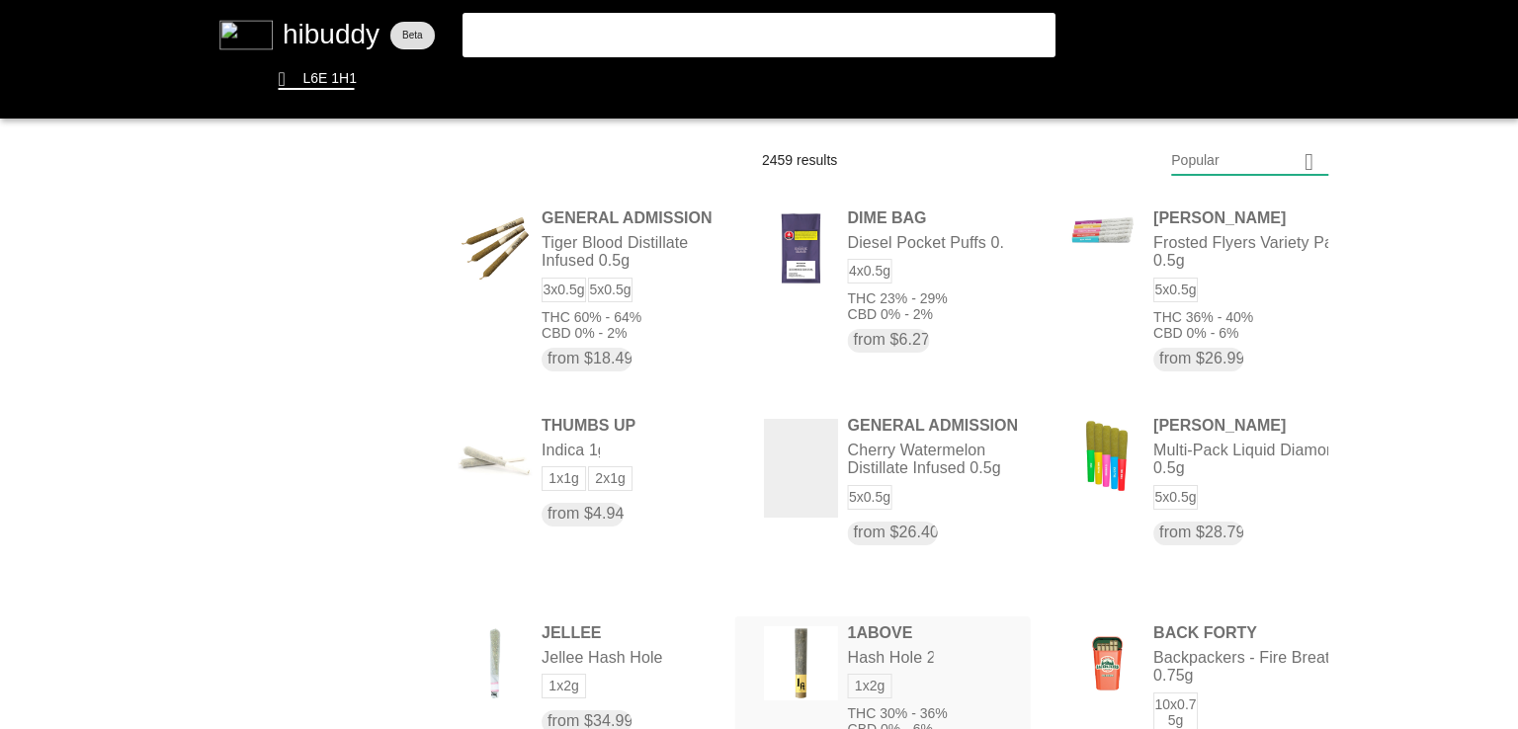
click at [812, 674] on flt-glass-pane at bounding box center [759, 364] width 1518 height 729
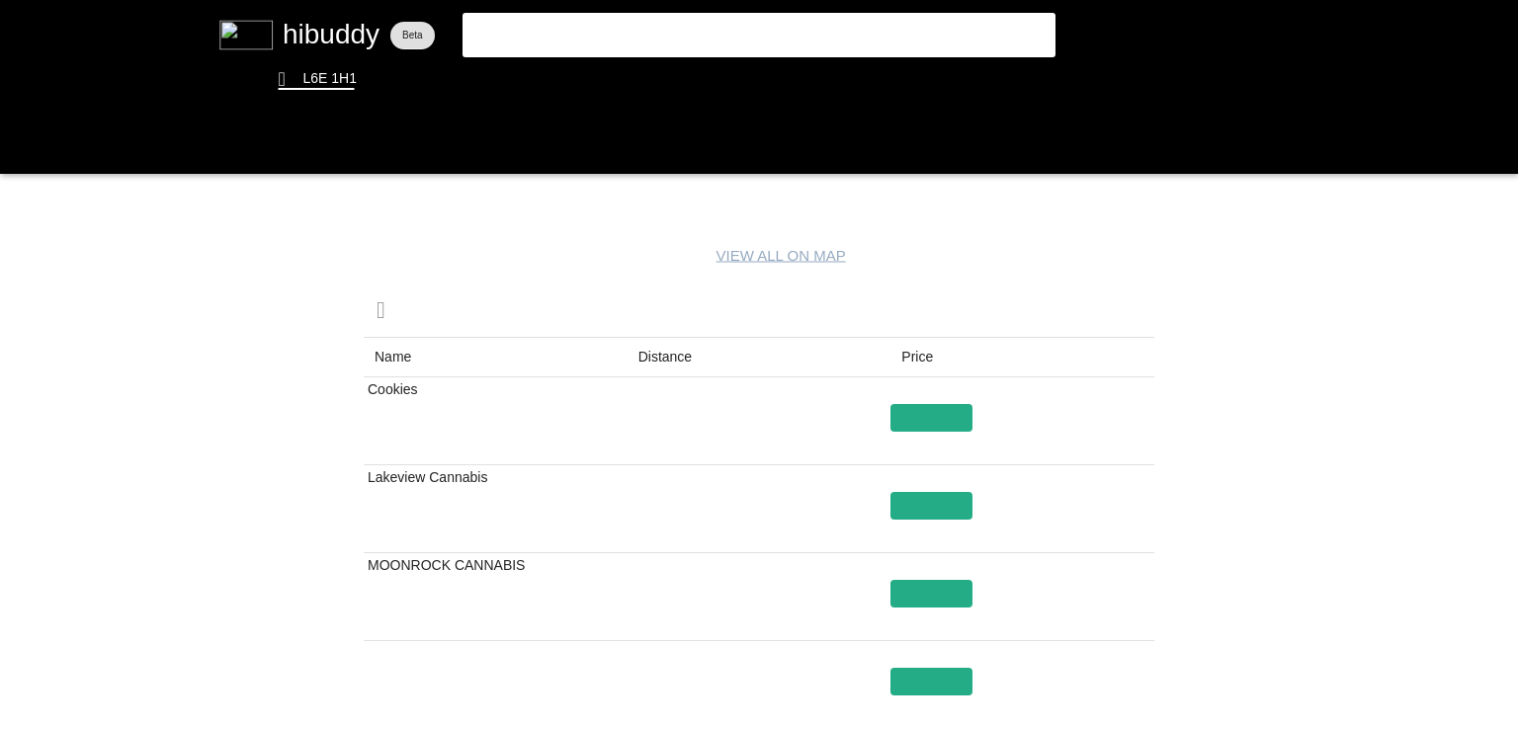
click at [668, 363] on flt-glass-pane at bounding box center [759, 364] width 1518 height 729
click at [939, 408] on flt-glass-pane at bounding box center [759, 364] width 1518 height 729
click at [660, 358] on flt-glass-pane at bounding box center [759, 364] width 1518 height 729
click at [913, 506] on flt-glass-pane at bounding box center [759, 364] width 1518 height 729
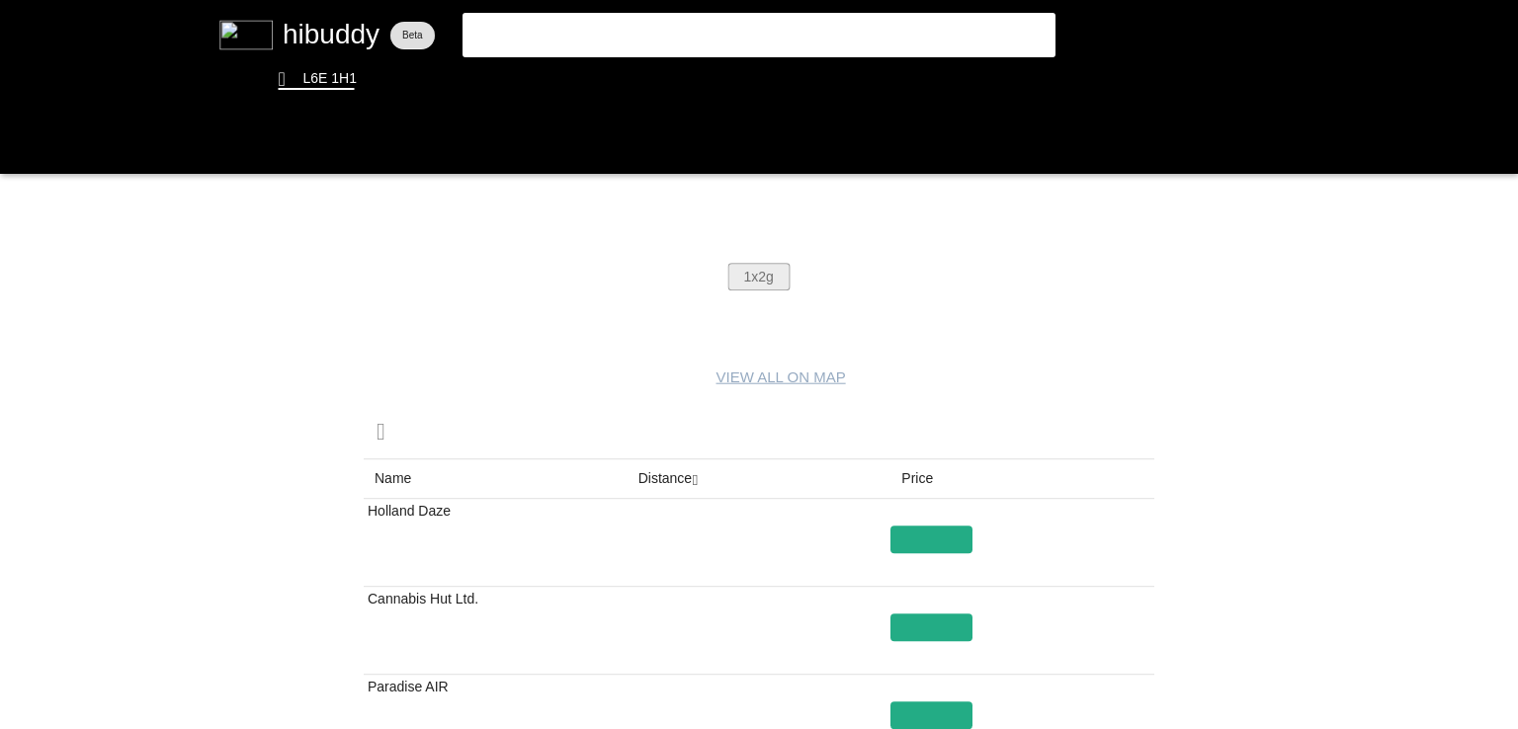
click at [770, 267] on flt-glass-pane at bounding box center [759, 364] width 1518 height 729
click at [941, 538] on flt-glass-pane at bounding box center [759, 364] width 1518 height 729
click at [746, 86] on flt-glass-pane at bounding box center [759, 364] width 1518 height 729
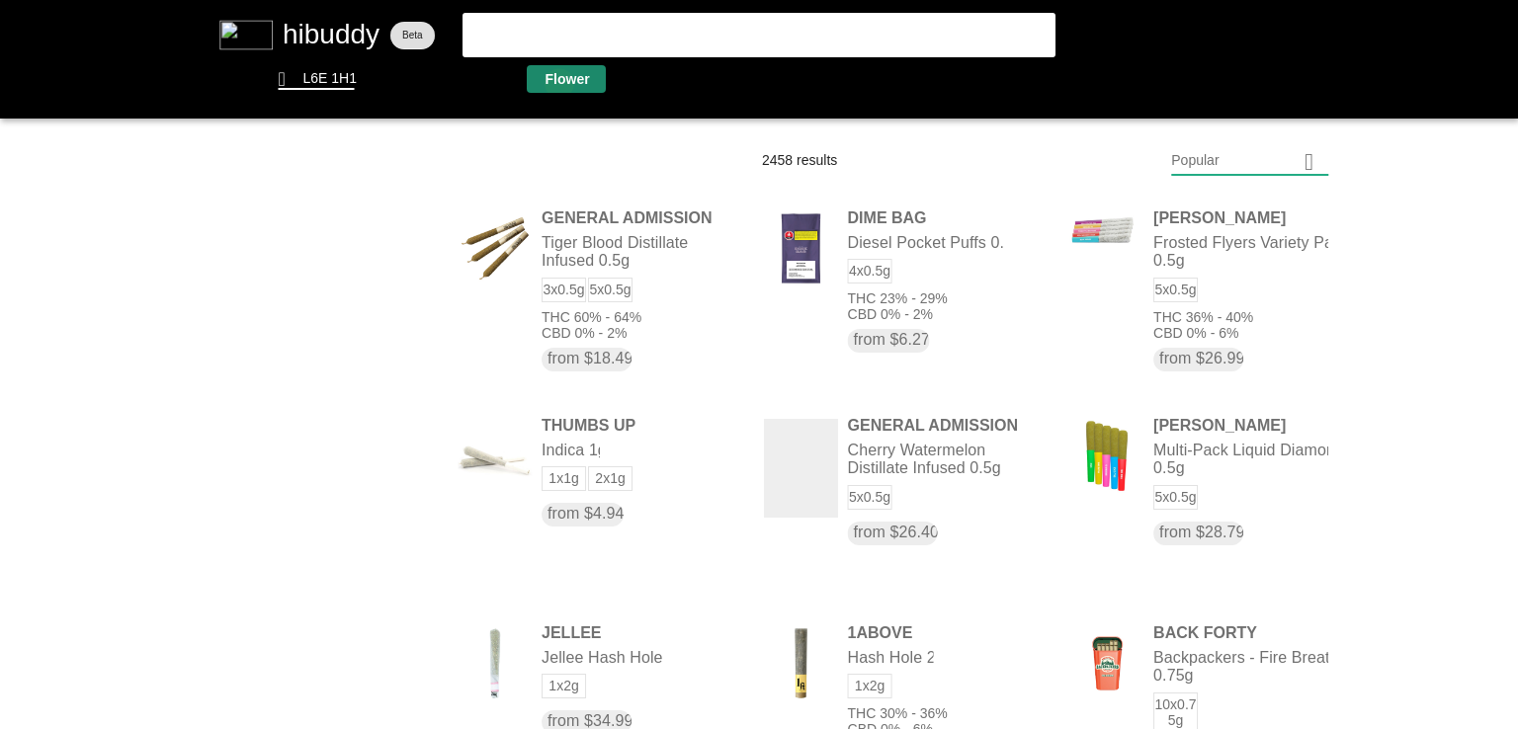
click at [558, 84] on flt-glass-pane at bounding box center [759, 364] width 1518 height 729
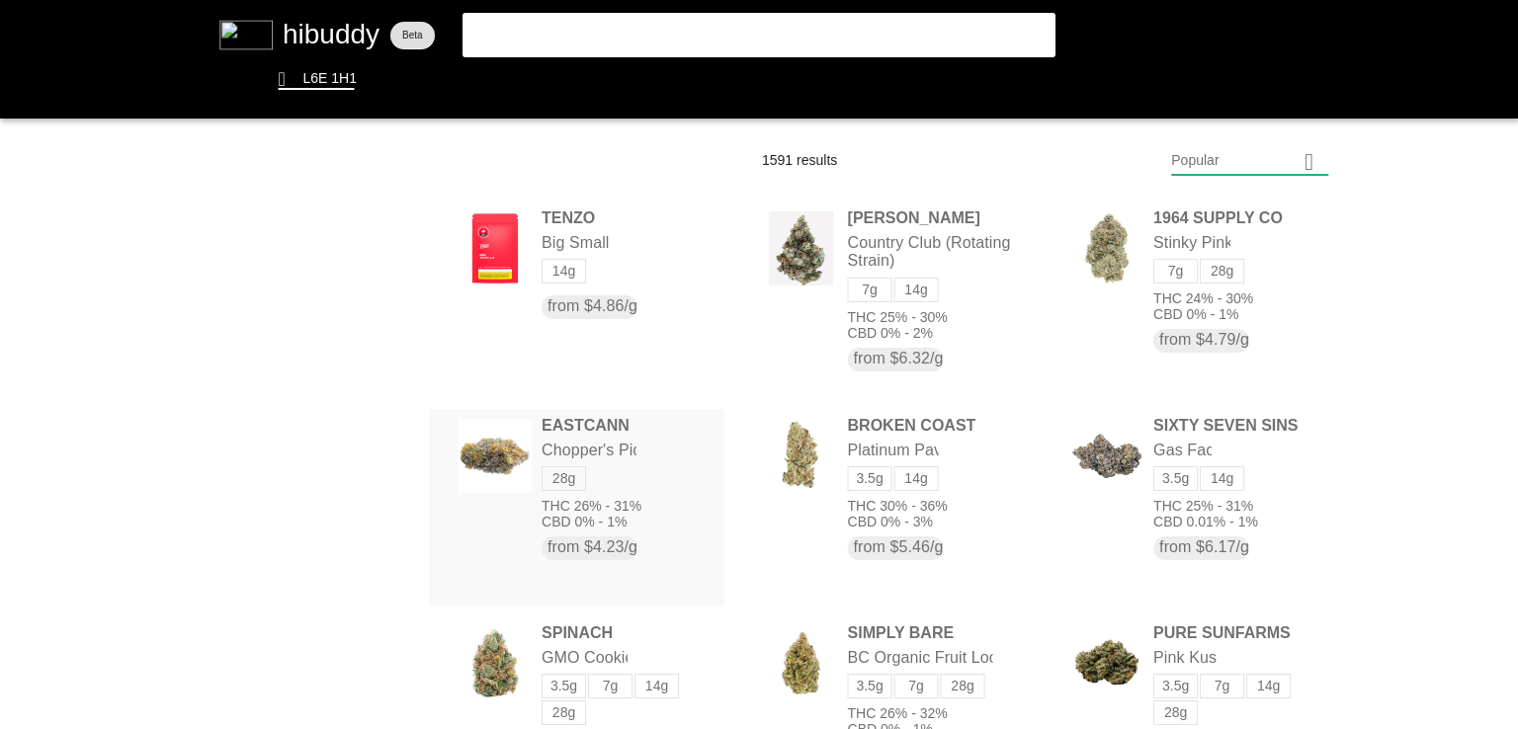
click at [610, 451] on flt-glass-pane at bounding box center [759, 364] width 1518 height 729
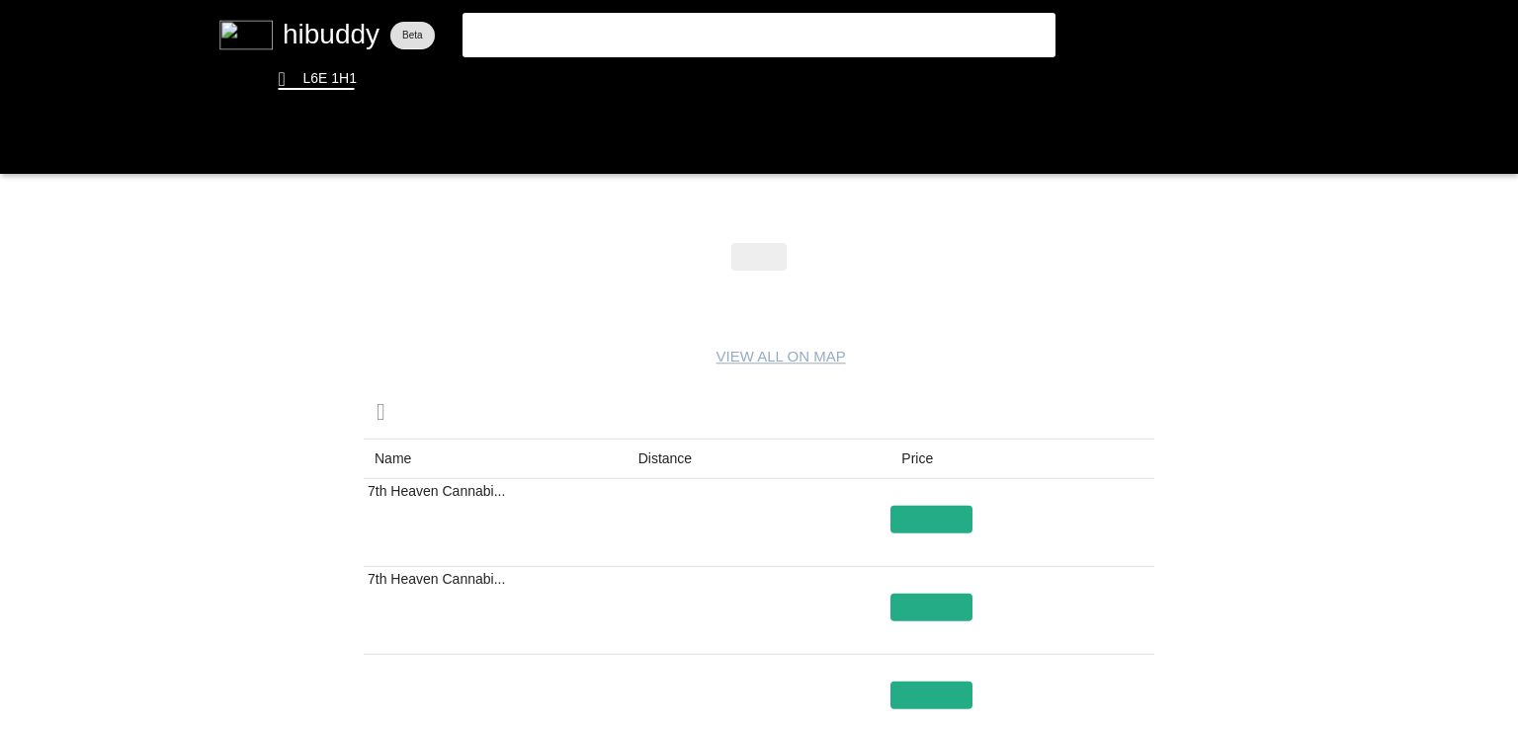
click at [670, 463] on flt-glass-pane at bounding box center [759, 364] width 1518 height 729
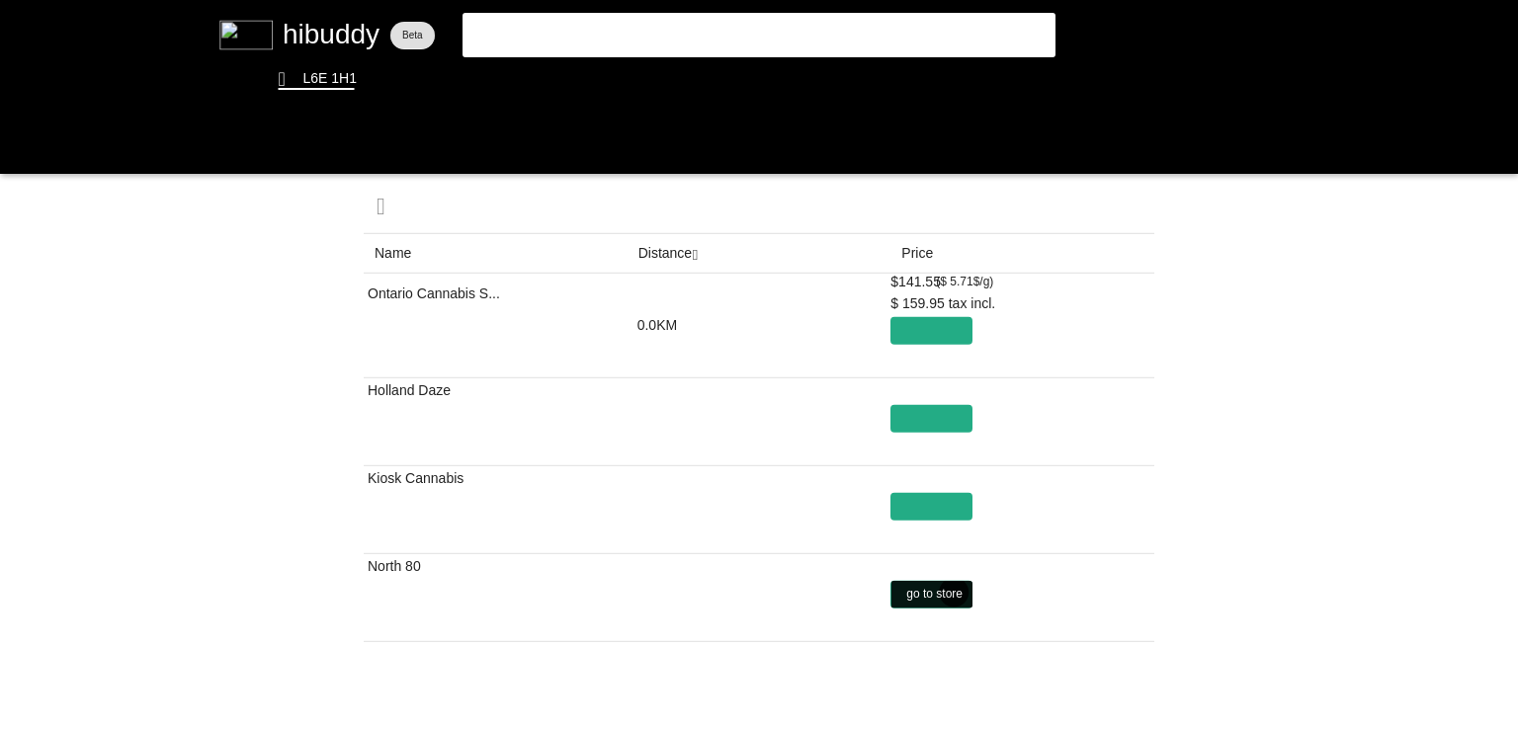
click at [954, 592] on flt-glass-pane at bounding box center [759, 364] width 1518 height 729
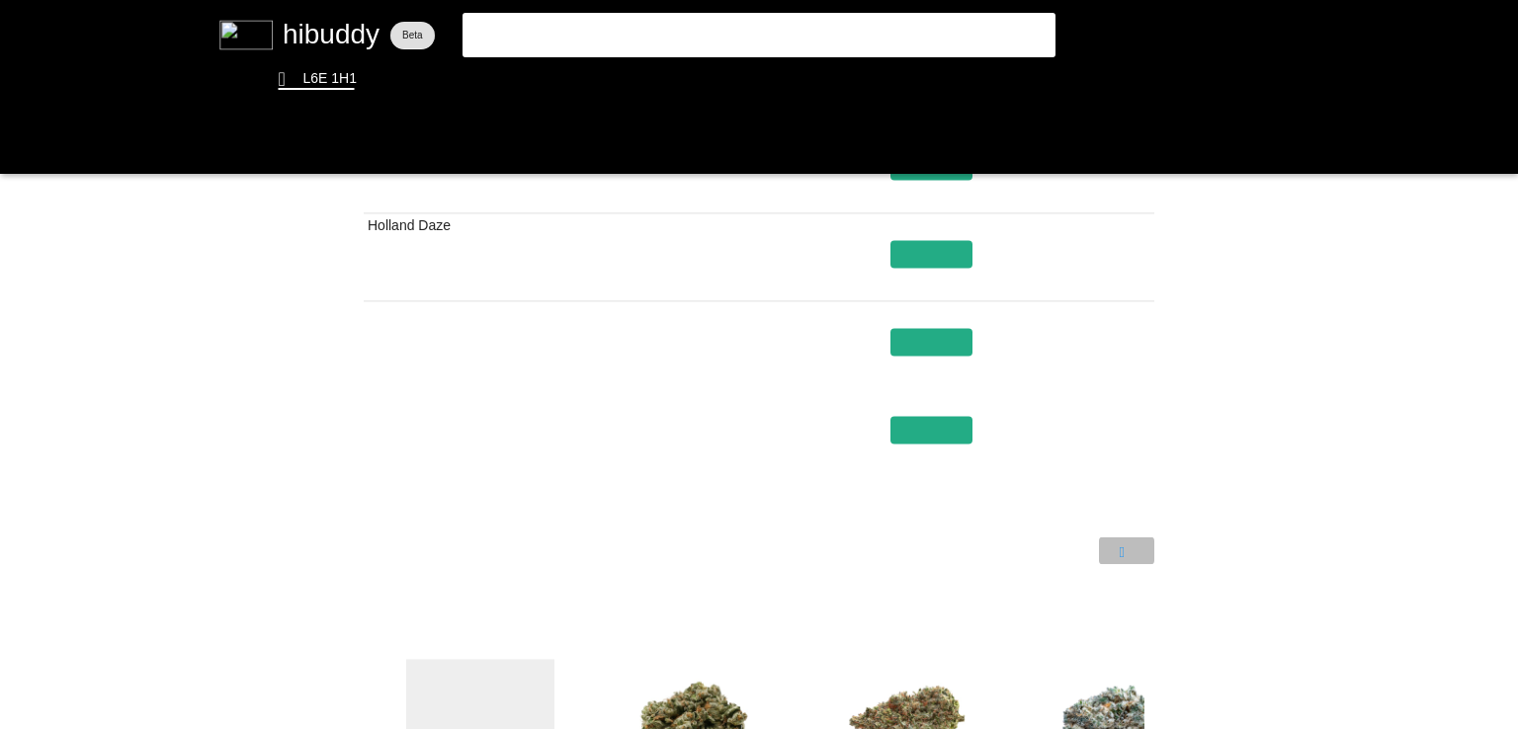
click at [1117, 550] on flt-glass-pane at bounding box center [759, 364] width 1518 height 729
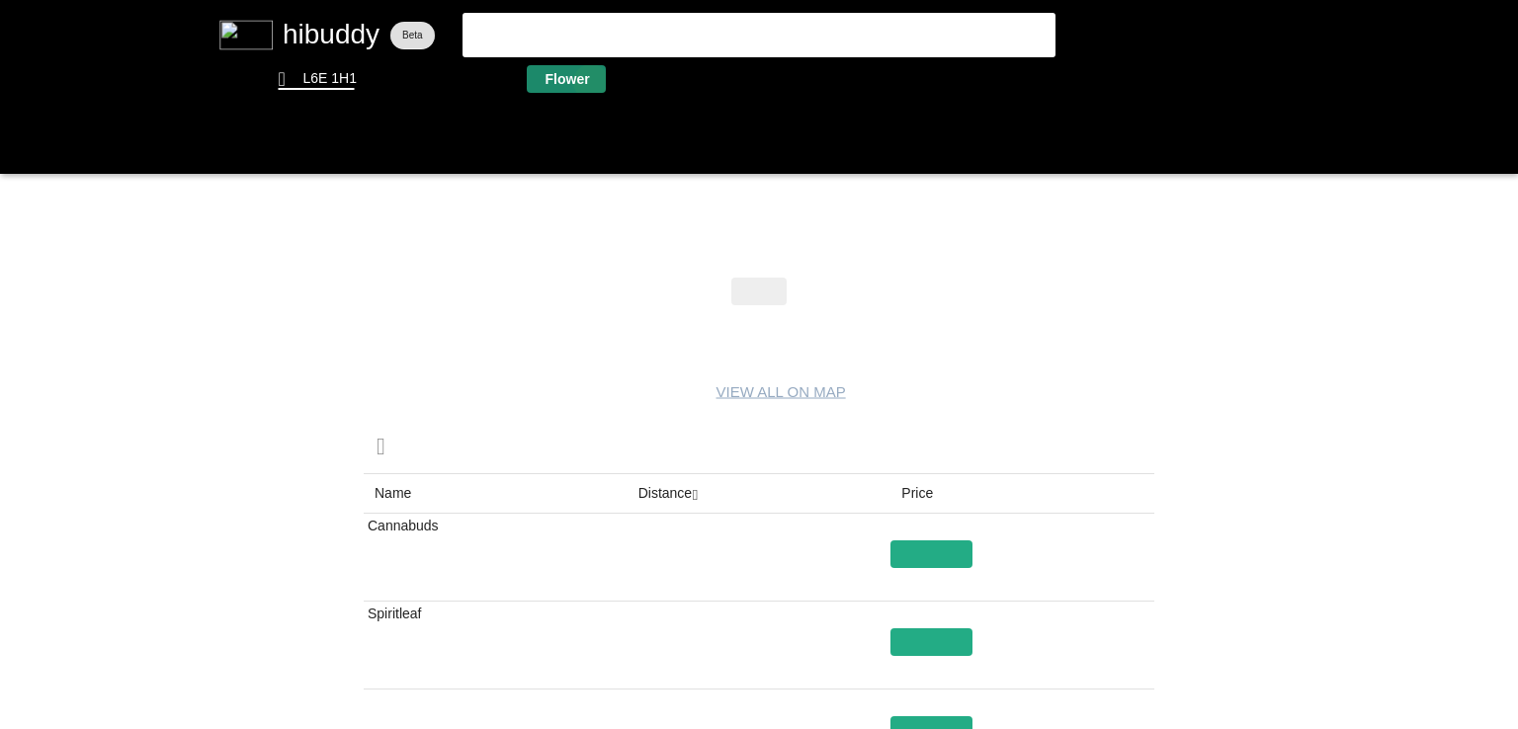
click at [595, 82] on flt-glass-pane at bounding box center [759, 364] width 1518 height 729
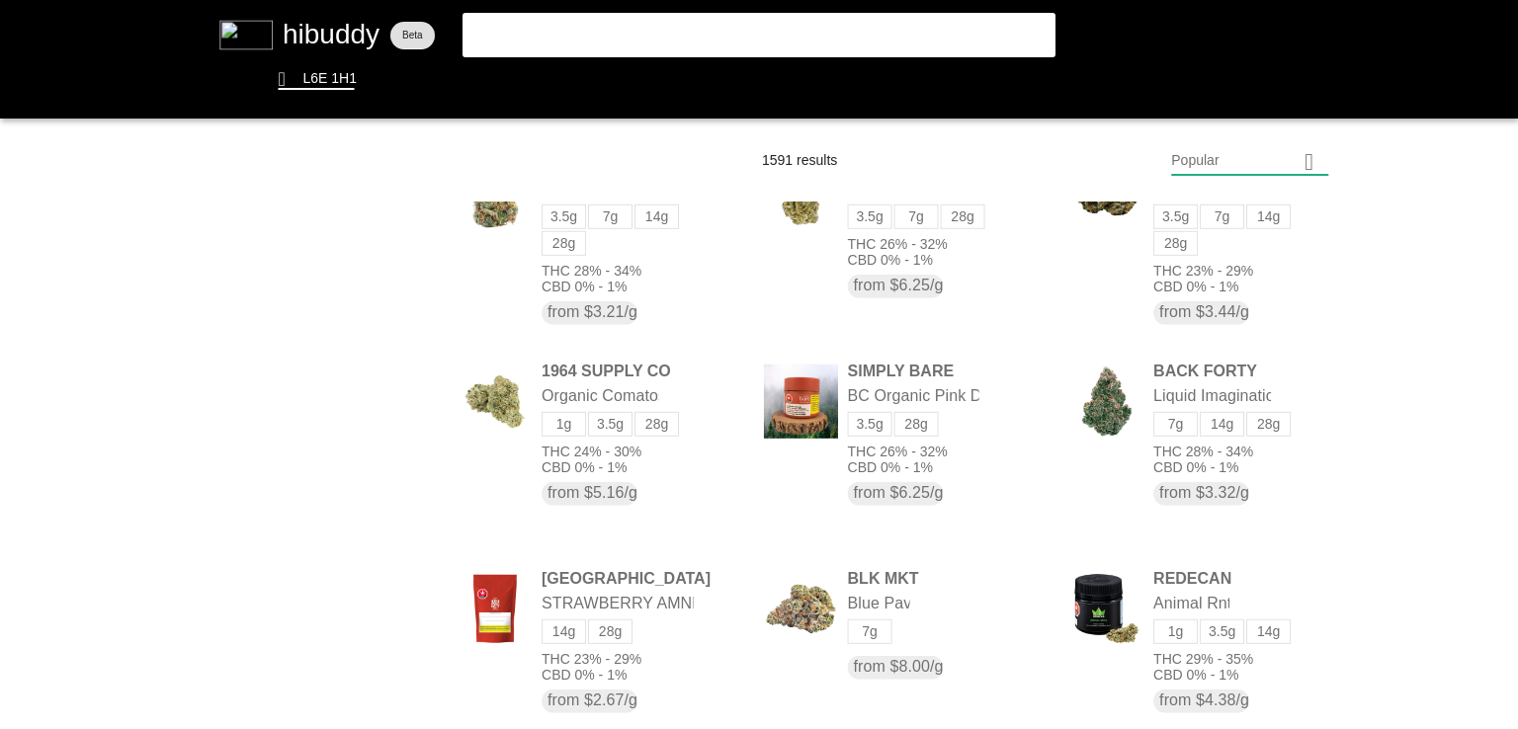
click at [867, 33] on flt-glass-pane at bounding box center [759, 364] width 1518 height 729
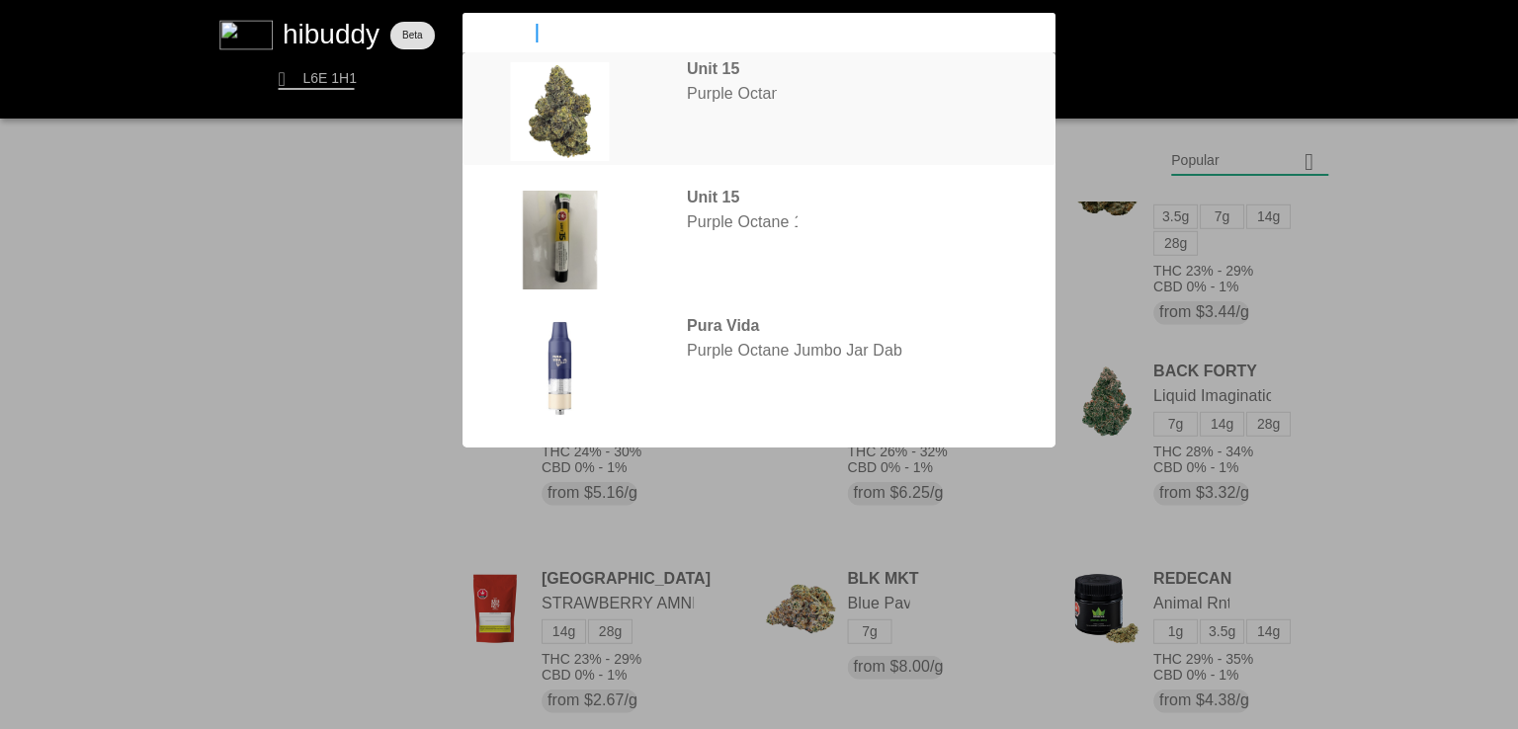
type input "purple oc"
click at [727, 115] on flt-glass-pane at bounding box center [759, 364] width 1518 height 729
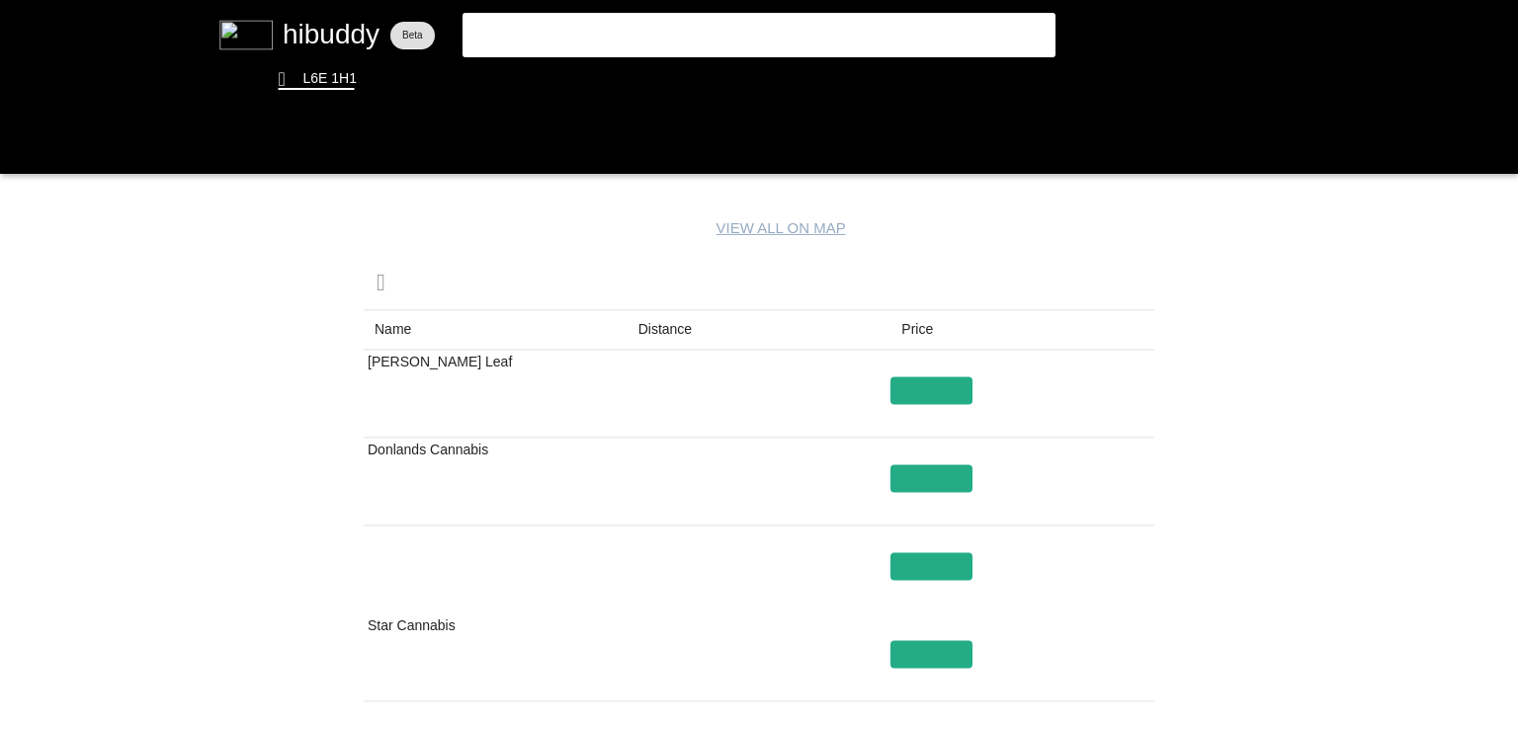
click at [668, 335] on flt-glass-pane at bounding box center [759, 364] width 1518 height 729
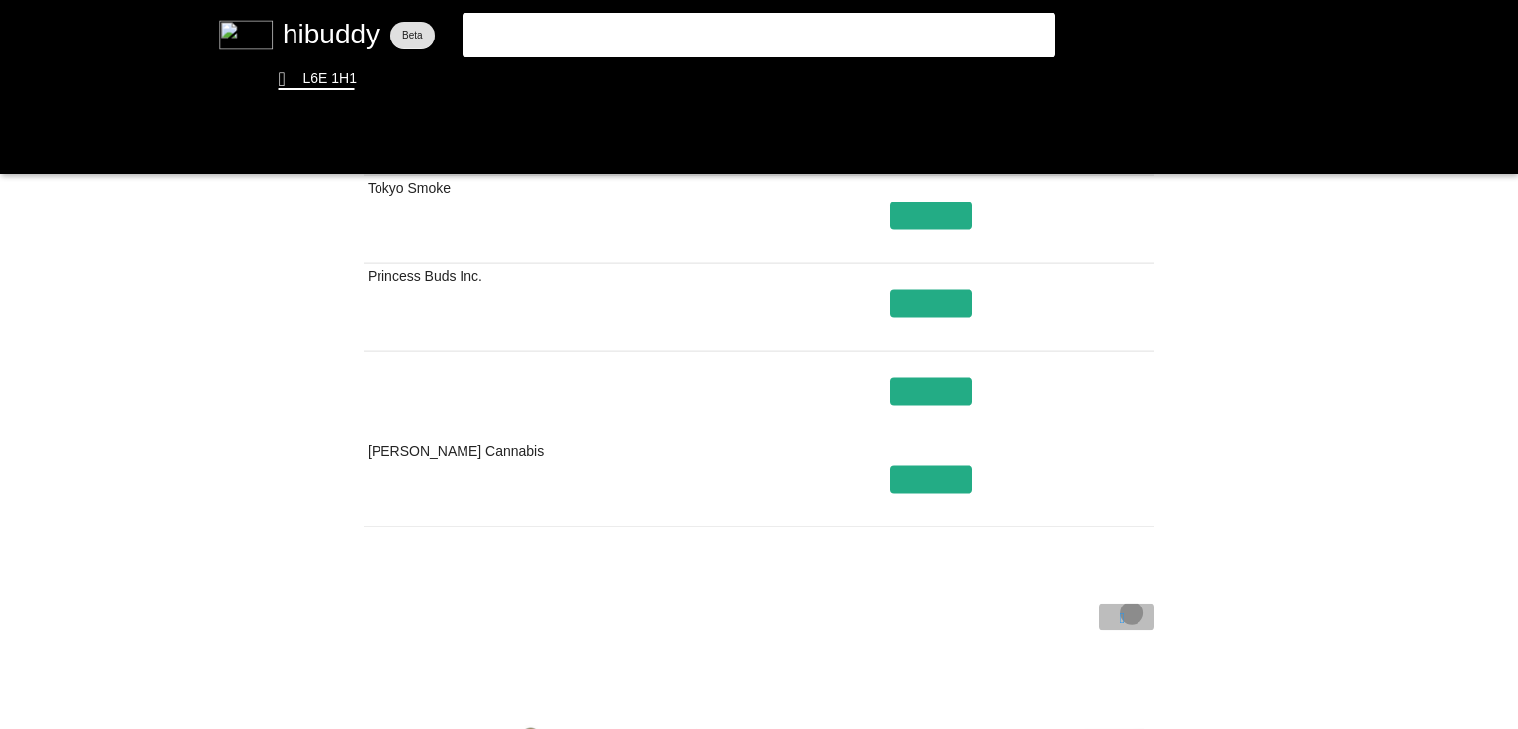
click at [1131, 613] on flt-glass-pane at bounding box center [759, 364] width 1518 height 729
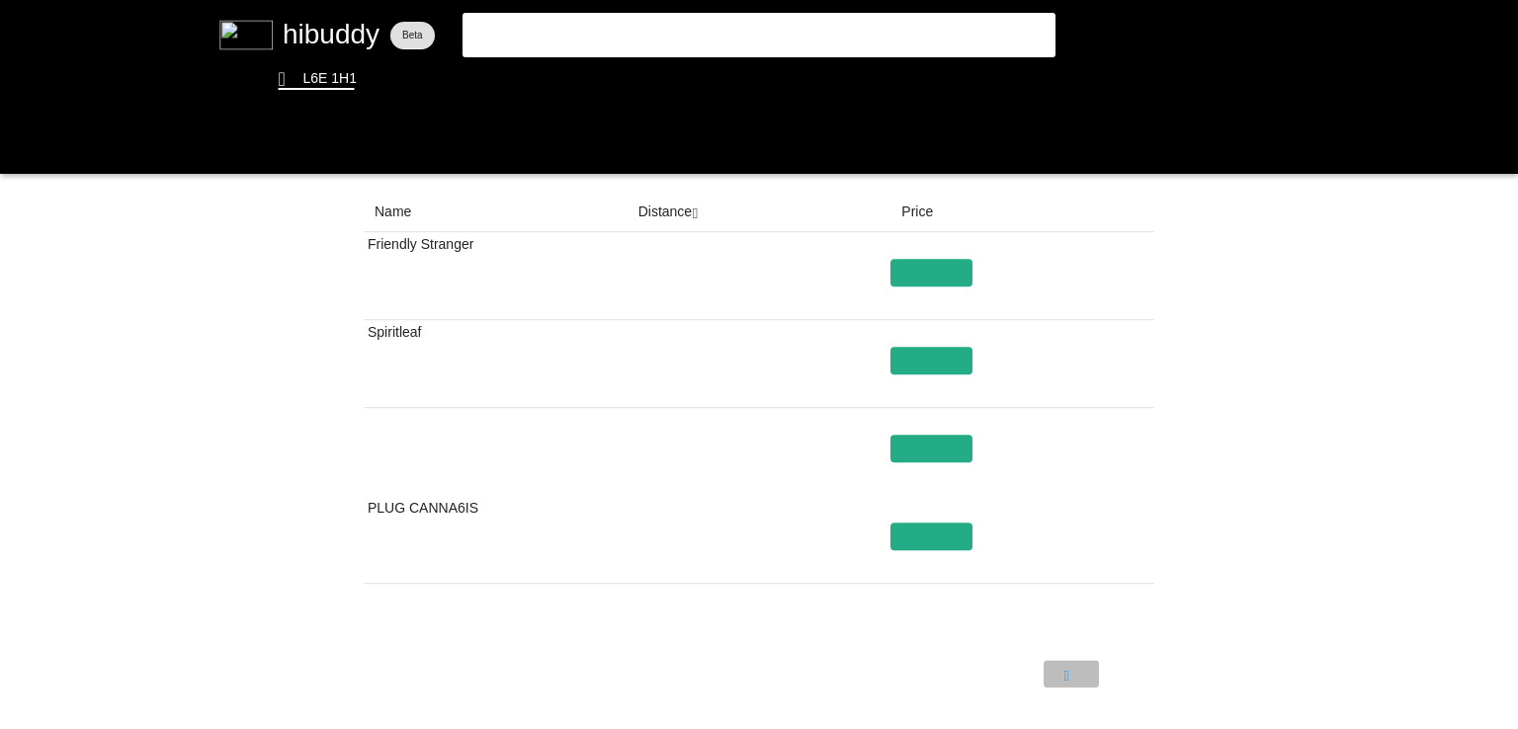
click at [1061, 673] on flt-glass-pane at bounding box center [759, 364] width 1518 height 729
click at [582, 74] on flt-glass-pane at bounding box center [759, 364] width 1518 height 729
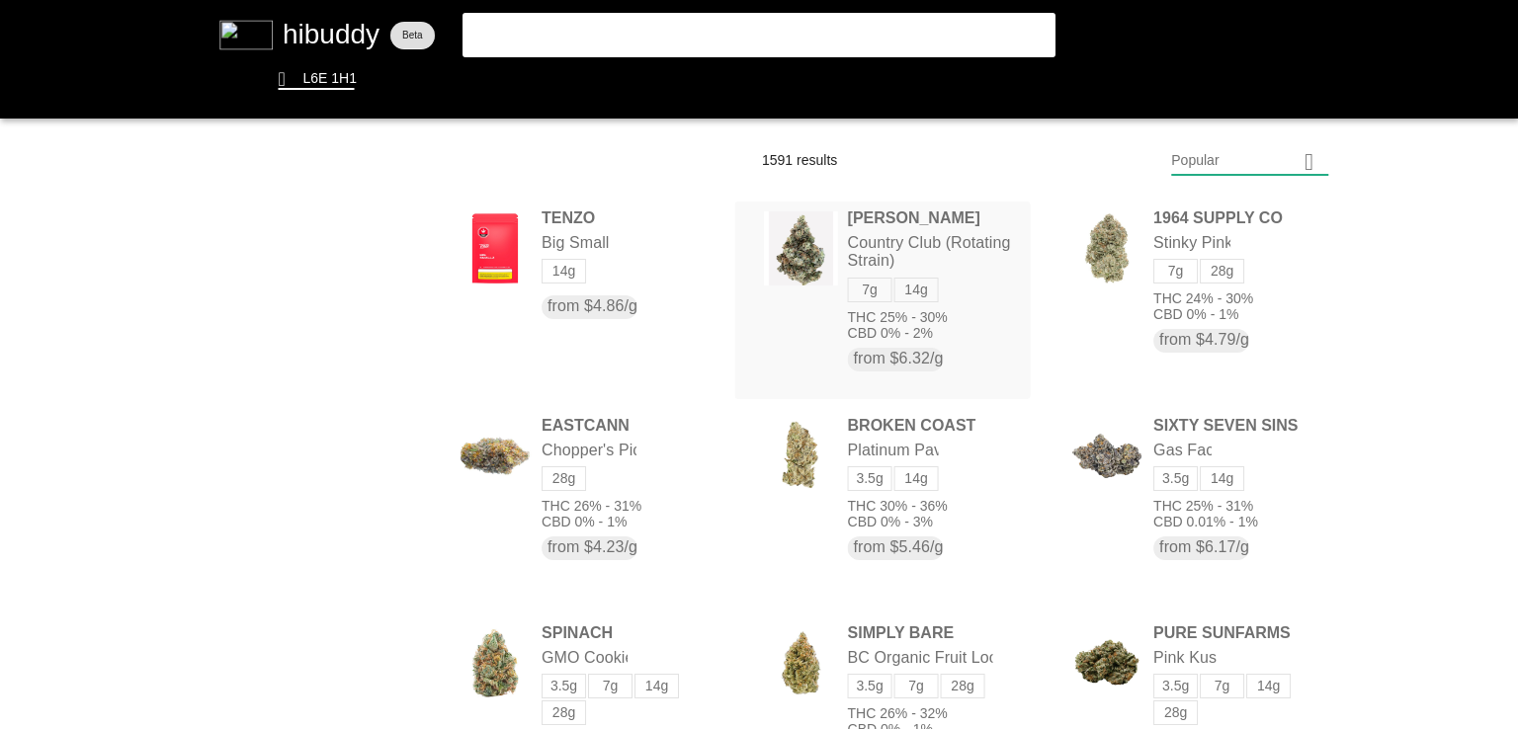
click at [954, 286] on flt-glass-pane at bounding box center [759, 364] width 1518 height 729
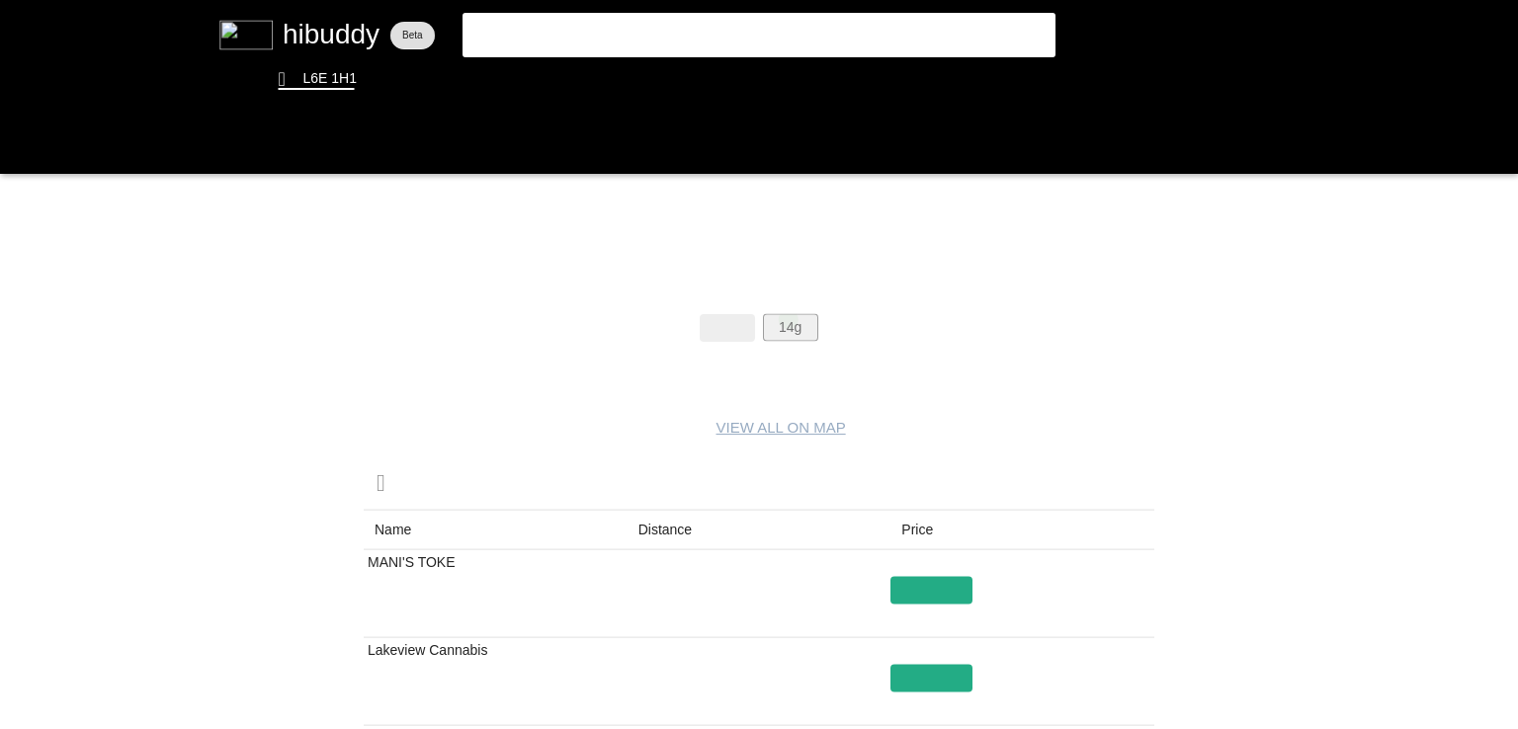
click at [787, 319] on flt-glass-pane at bounding box center [759, 364] width 1518 height 729
click at [647, 537] on flt-glass-pane at bounding box center [759, 364] width 1518 height 729
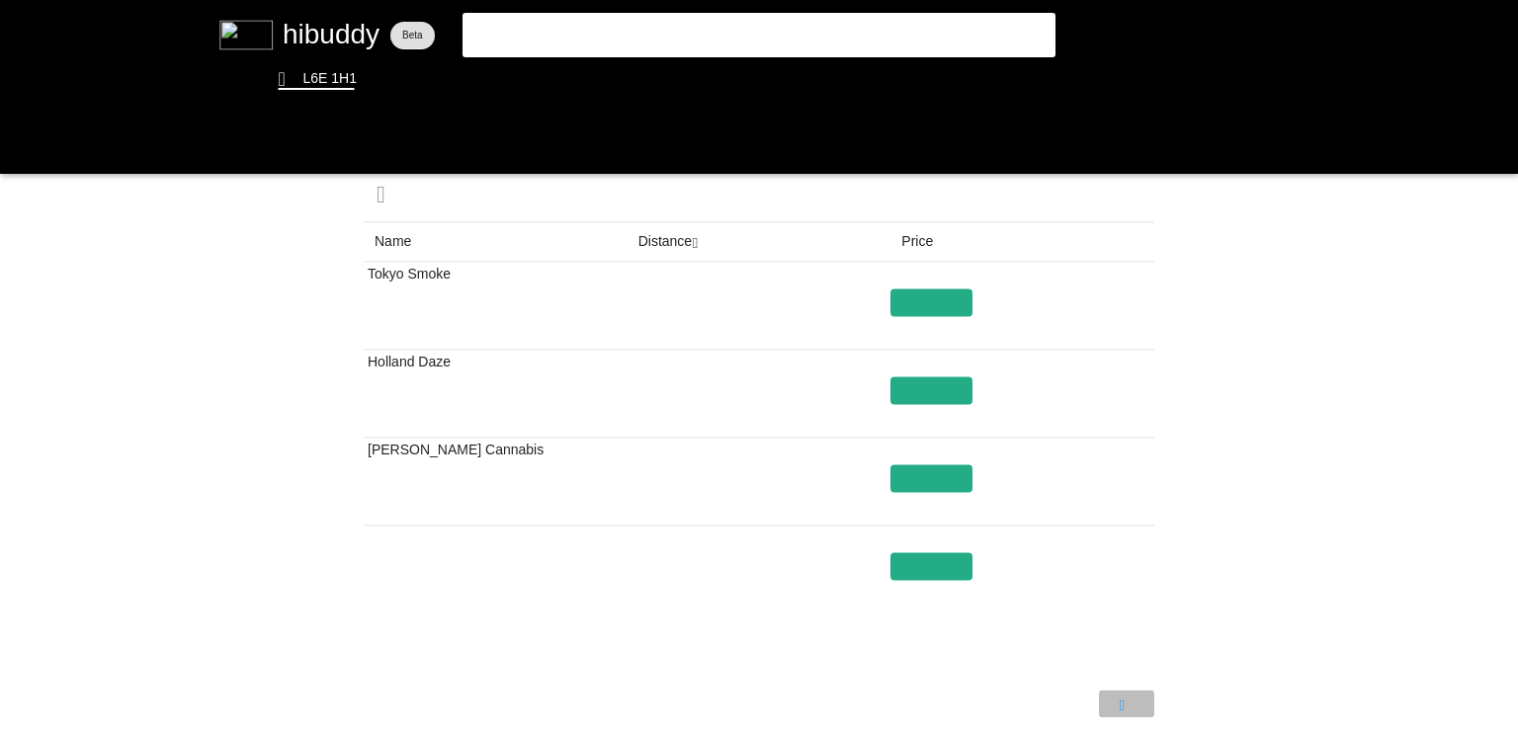
click at [1146, 713] on flt-glass-pane at bounding box center [759, 364] width 1518 height 729
click at [926, 395] on flt-glass-pane at bounding box center [759, 364] width 1518 height 729
click at [582, 84] on flt-glass-pane at bounding box center [759, 364] width 1518 height 729
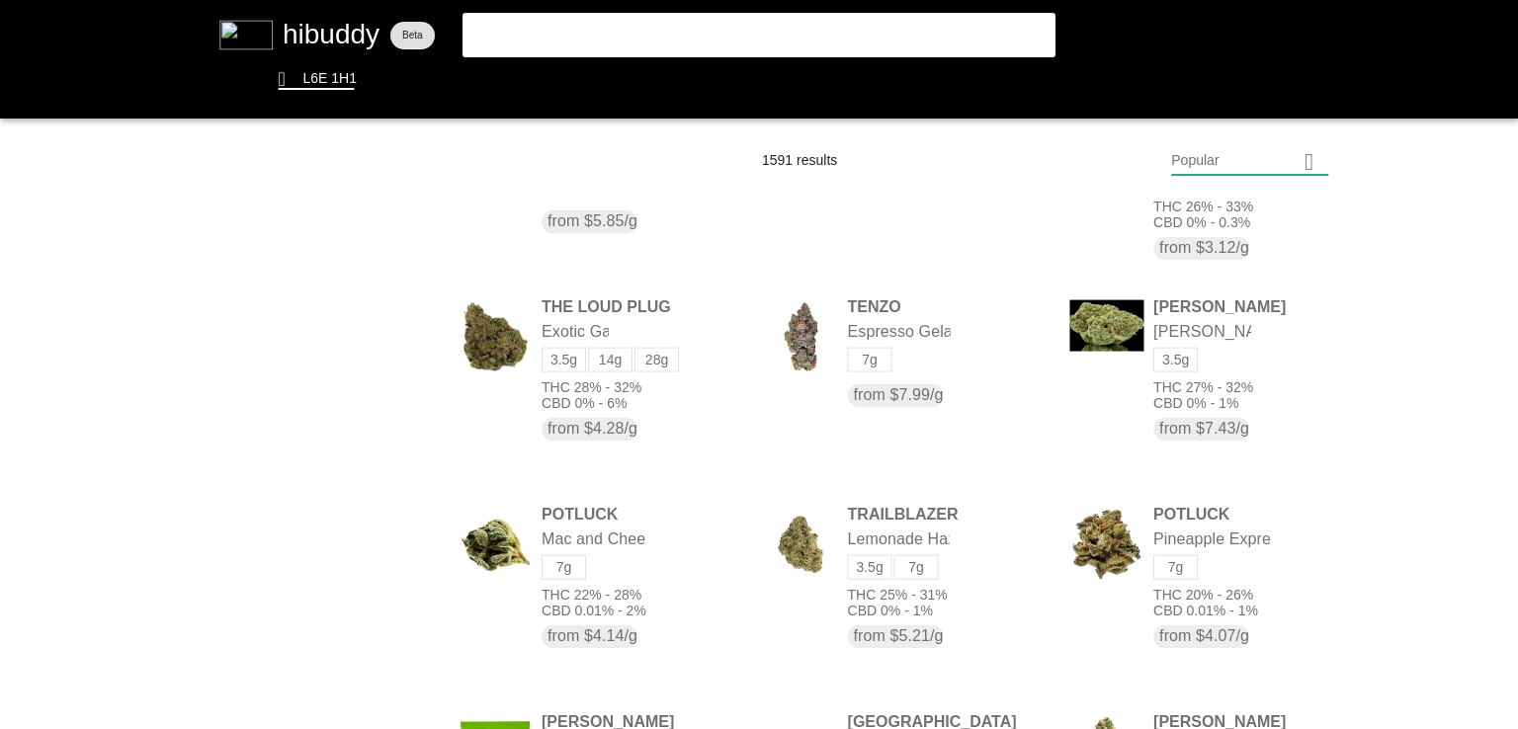
click at [769, 30] on flt-glass-pane at bounding box center [759, 364] width 1518 height 729
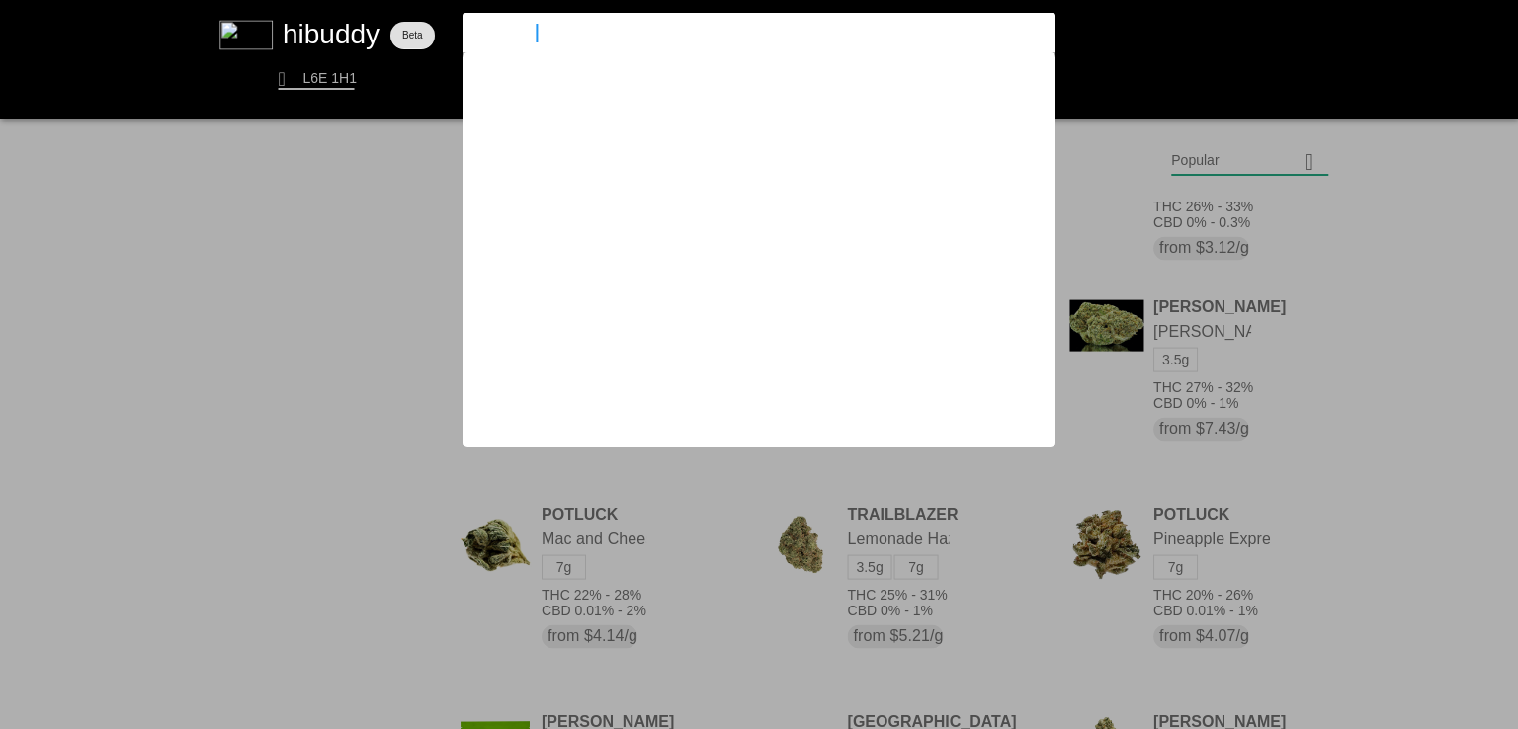
click at [769, 30] on input "purple oc" at bounding box center [741, 33] width 543 height 18
type input "p"
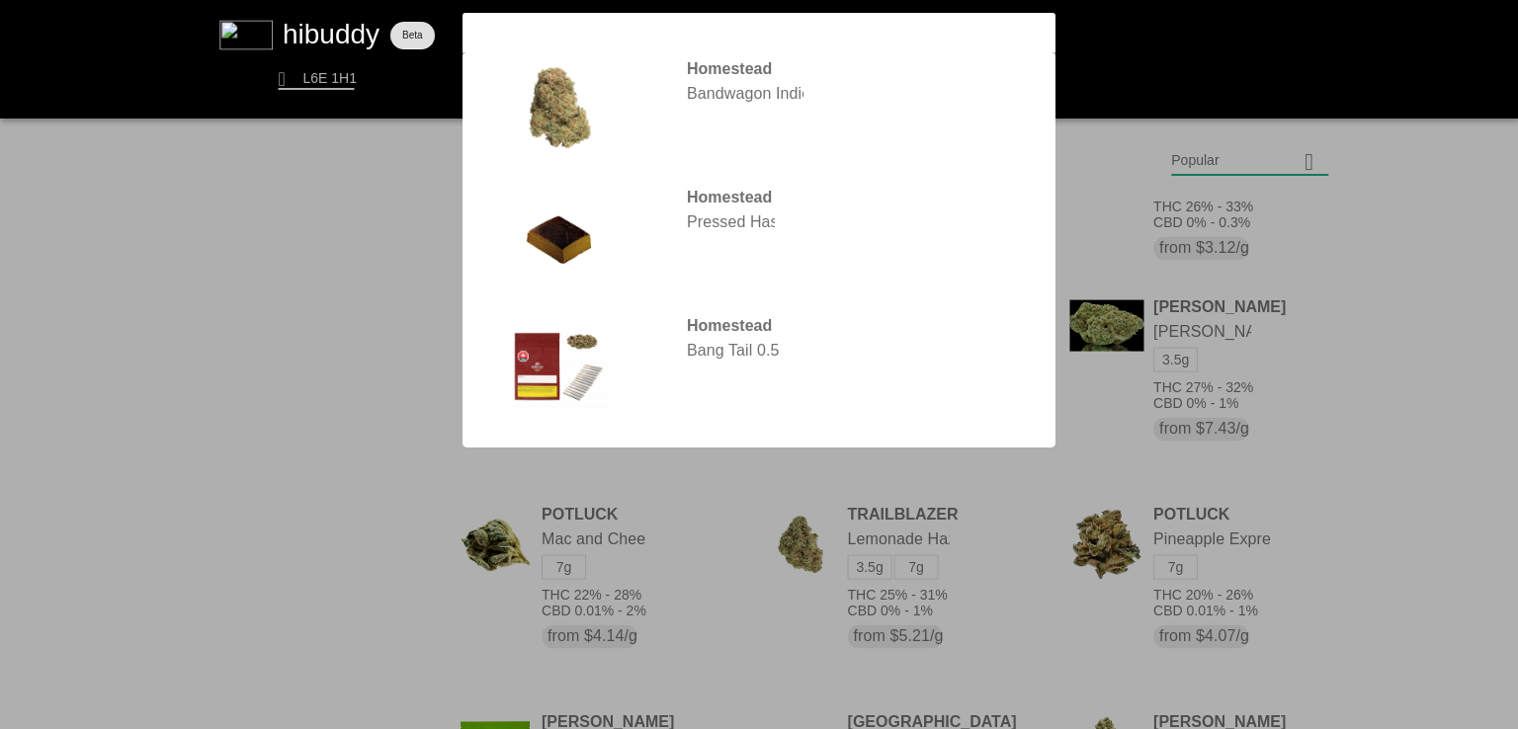
type input "homestead"
click at [564, 113] on flt-glass-pane at bounding box center [759, 364] width 1518 height 729
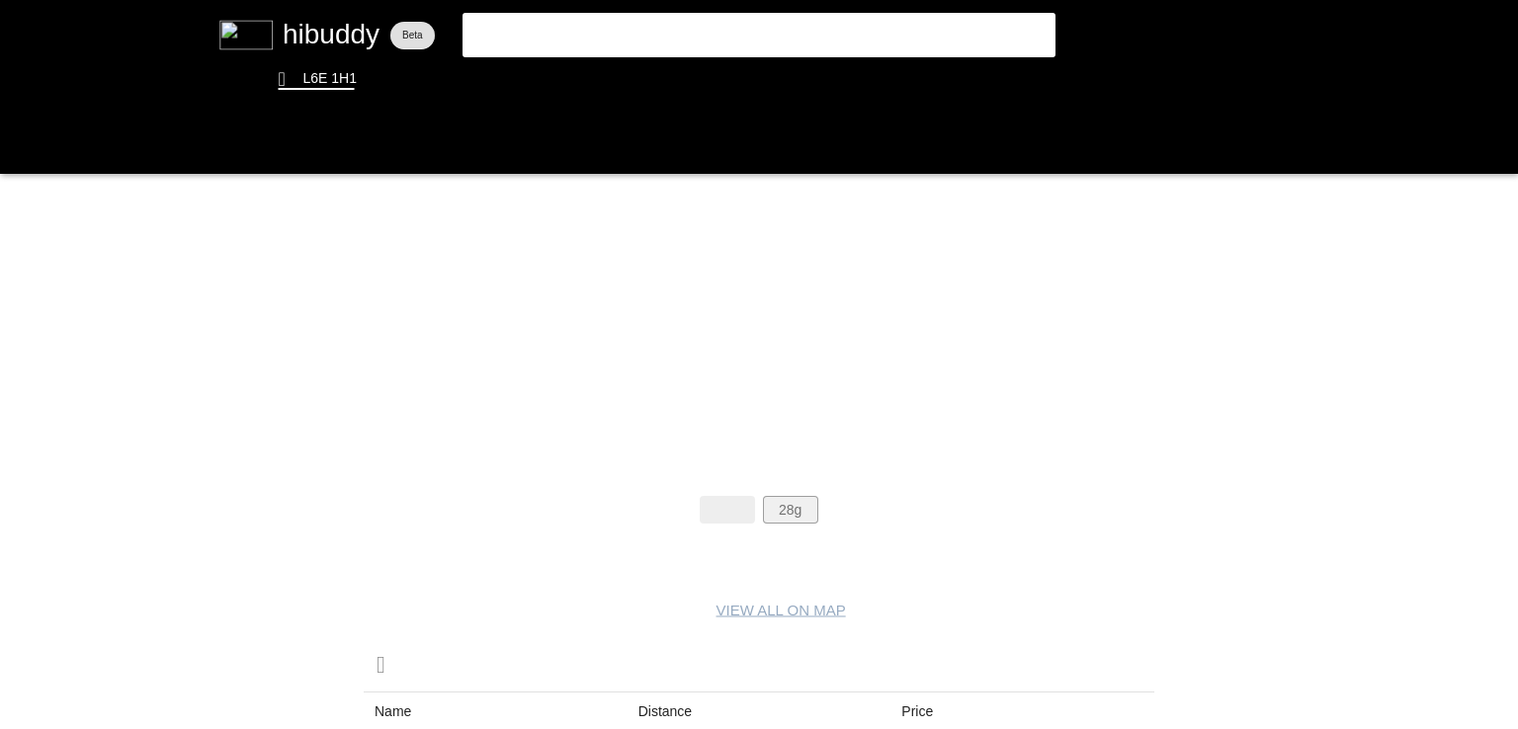
click at [795, 503] on flt-glass-pane at bounding box center [759, 364] width 1518 height 729
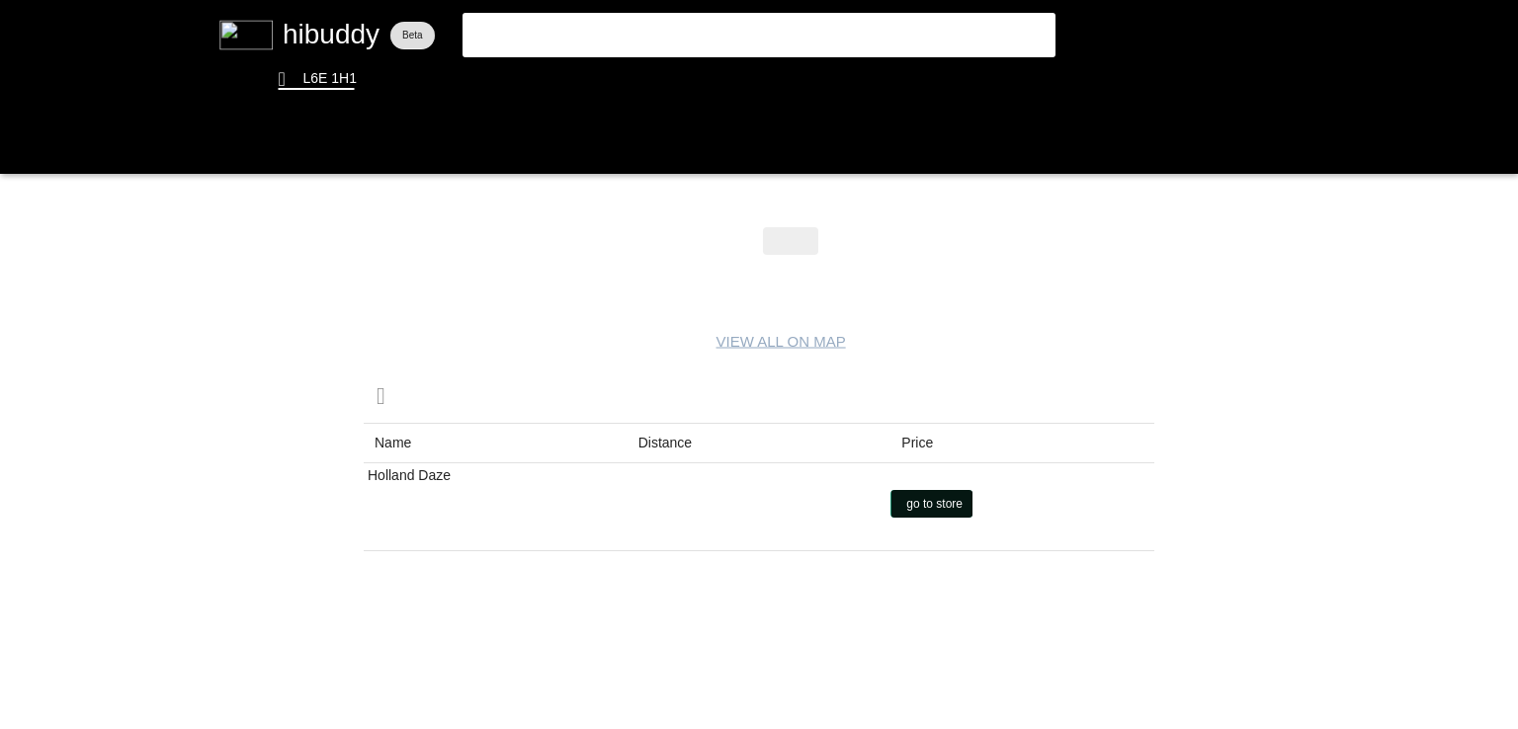
click at [925, 504] on flt-glass-pane at bounding box center [759, 364] width 1518 height 729
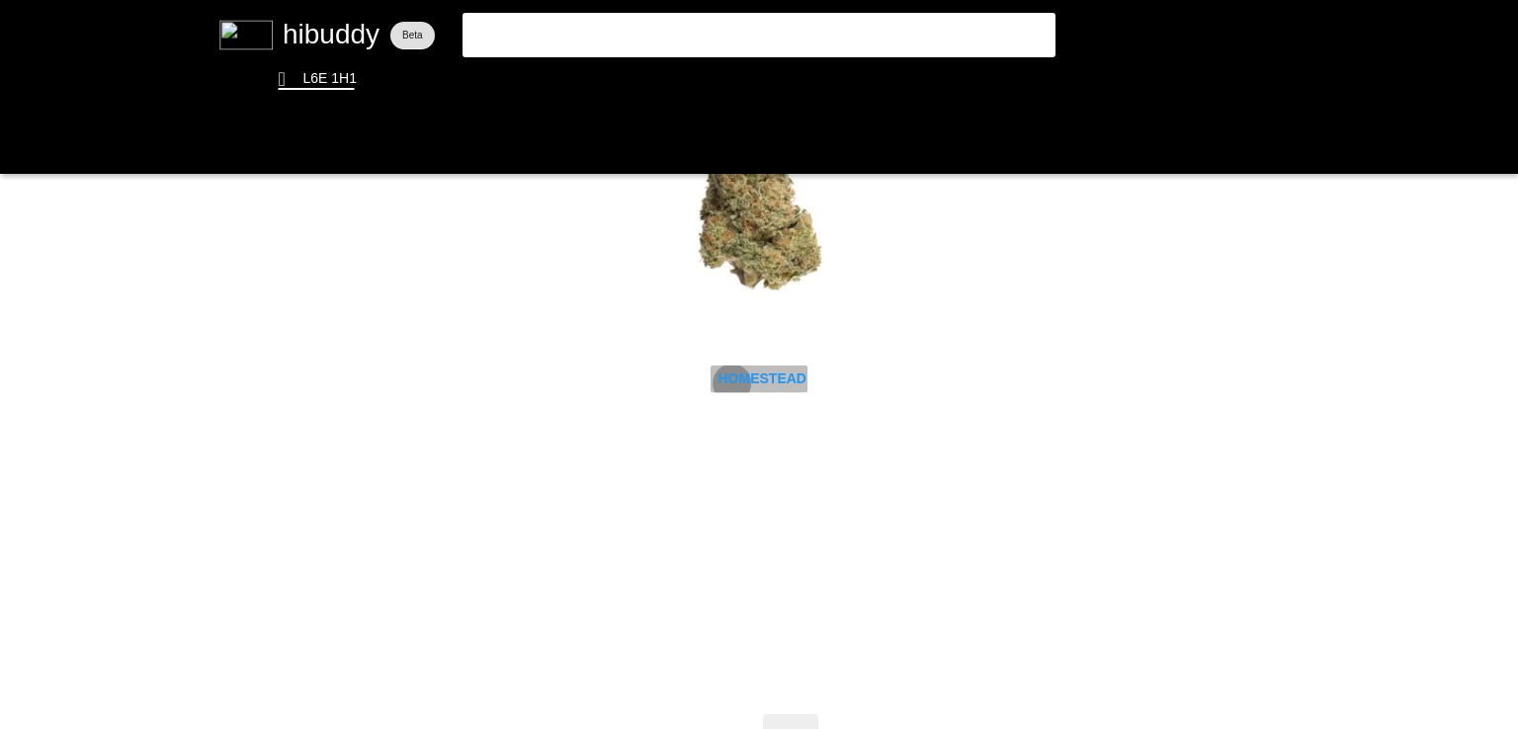
click at [728, 383] on flt-glass-pane at bounding box center [759, 364] width 1518 height 729
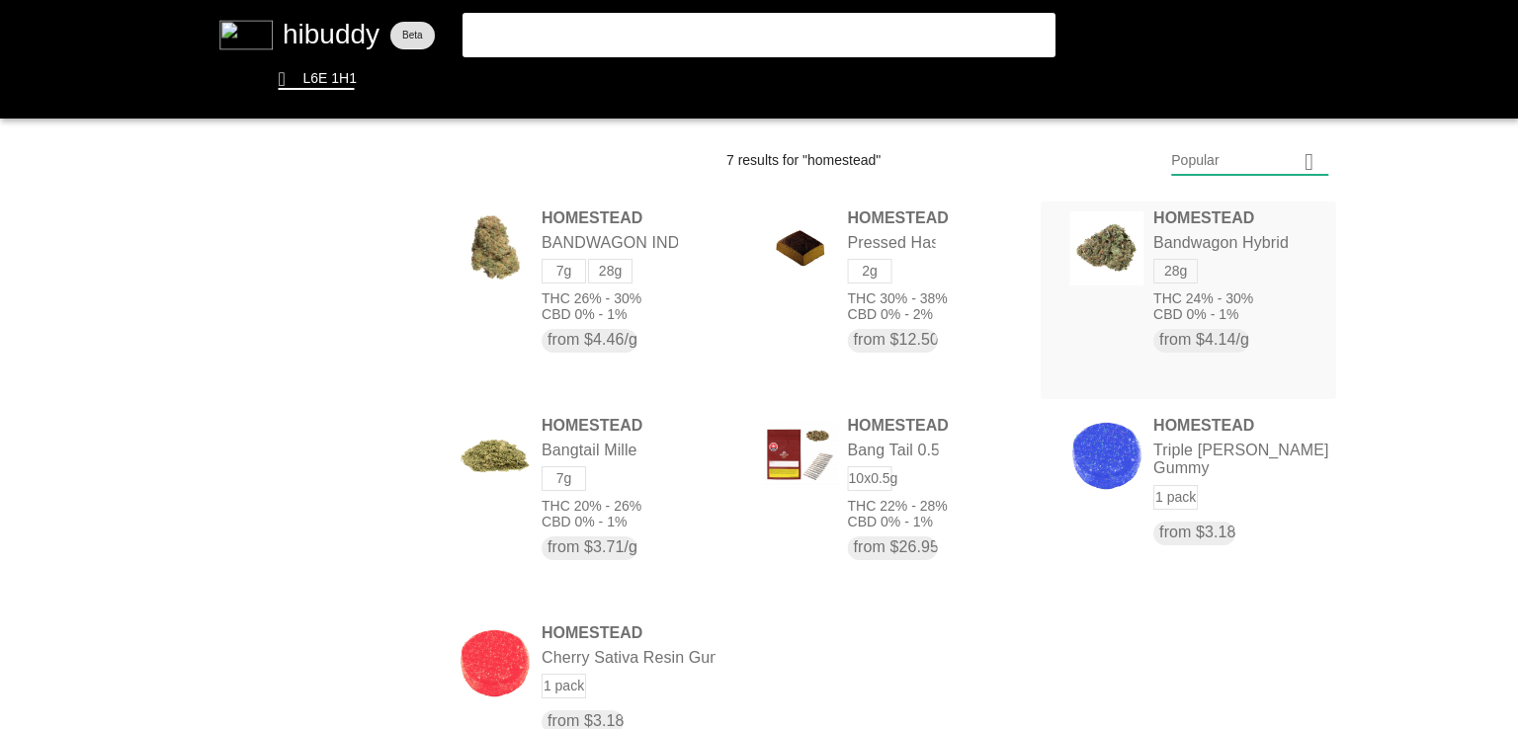
click at [1100, 265] on flt-glass-pane at bounding box center [759, 364] width 1518 height 729
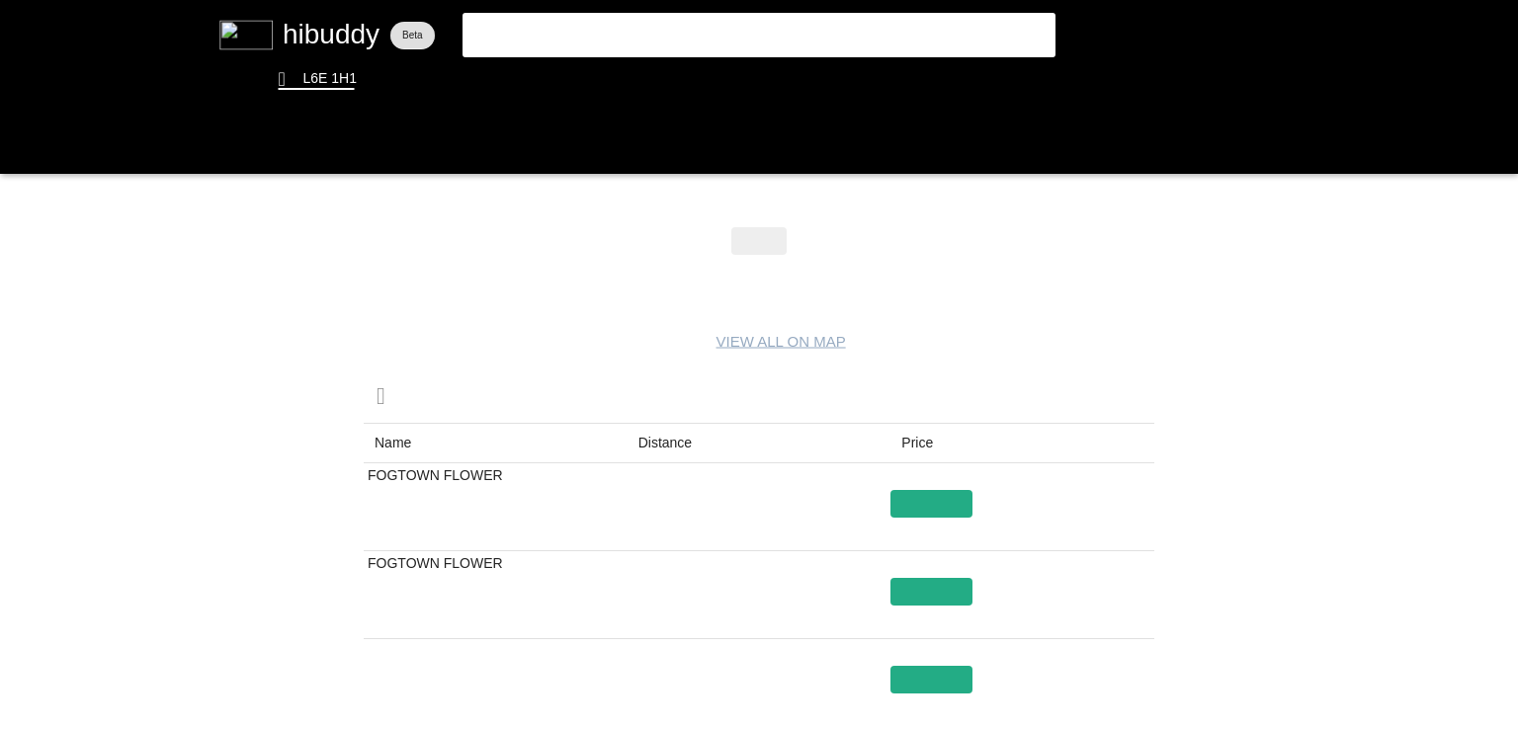
click at [655, 438] on flt-glass-pane at bounding box center [759, 364] width 1518 height 729
click at [952, 501] on flt-glass-pane at bounding box center [759, 364] width 1518 height 729
